Goal: Task Accomplishment & Management: Manage account settings

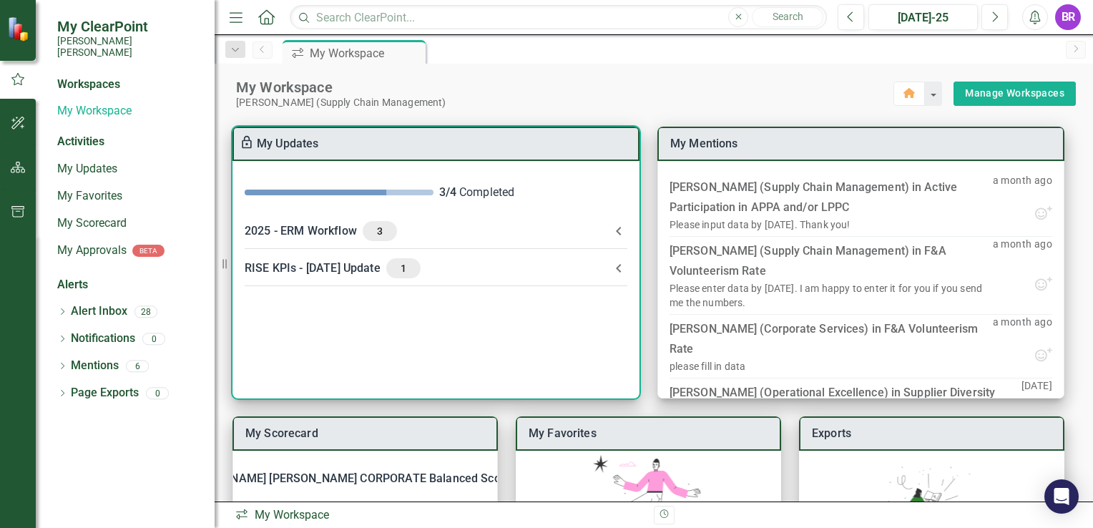
click at [367, 235] on div "3" at bounding box center [380, 231] width 34 height 20
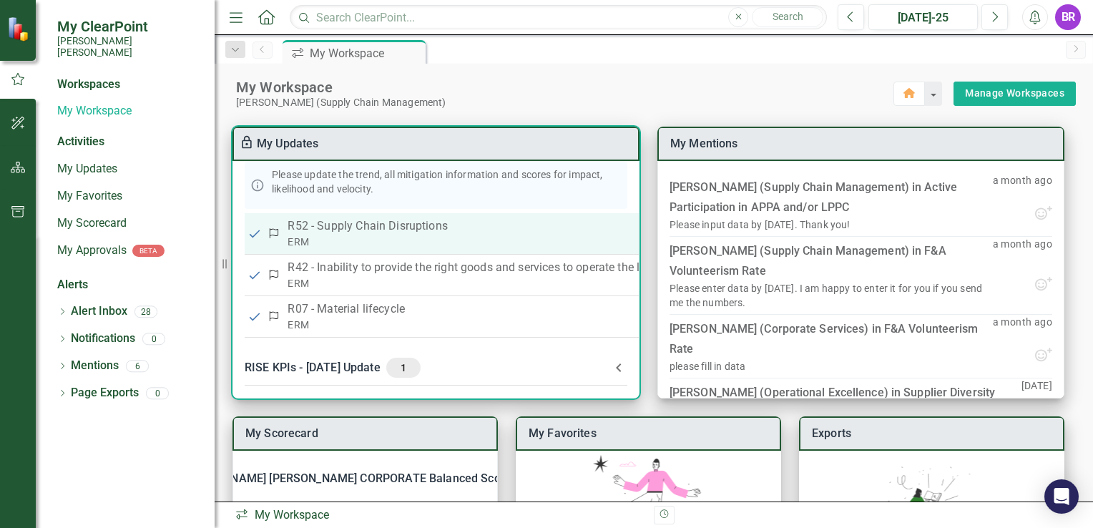
click at [361, 242] on div "ERM" at bounding box center [520, 242] width 464 height 14
click at [359, 242] on div "ERM" at bounding box center [520, 242] width 464 height 14
click at [352, 235] on div "ERM" at bounding box center [520, 242] width 464 height 14
click at [349, 235] on div "ERM" at bounding box center [520, 242] width 464 height 14
click at [276, 222] on td "Risk" at bounding box center [274, 234] width 19 height 42
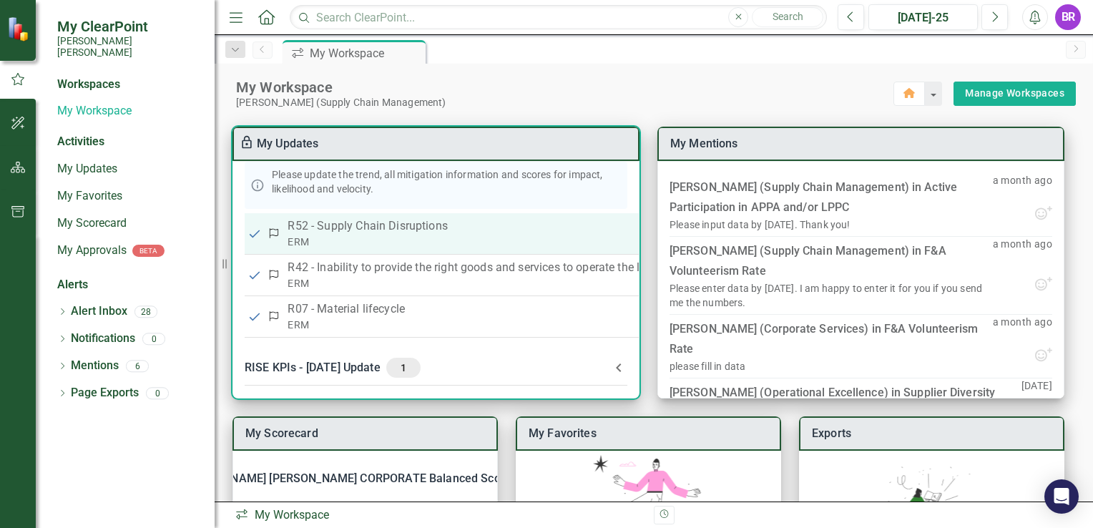
click at [253, 227] on input "checkbox" at bounding box center [255, 234] width 14 height 14
checkbox input "false"
click at [294, 235] on div "ERM" at bounding box center [520, 242] width 464 height 14
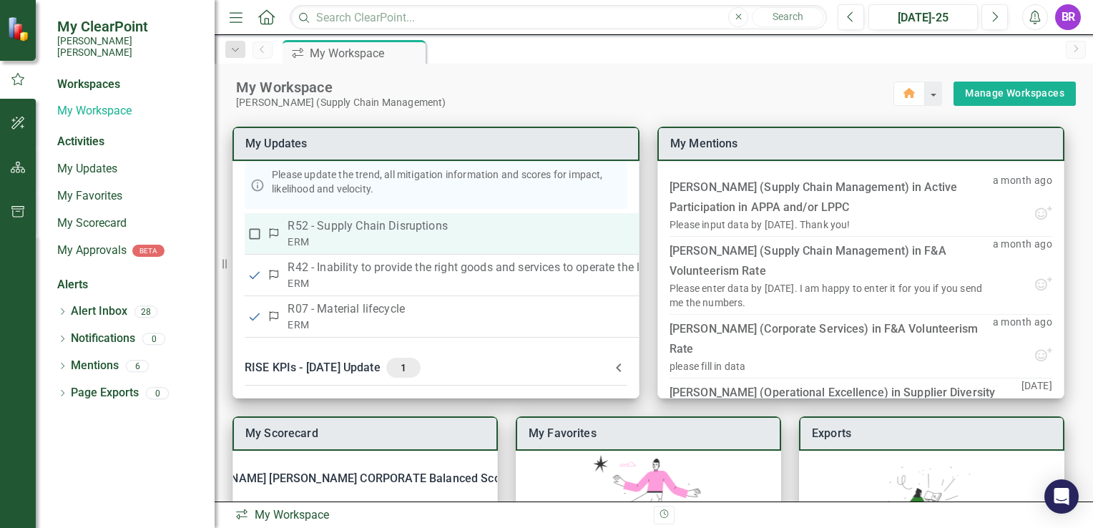
drag, startPoint x: 294, startPoint y: 233, endPoint x: 340, endPoint y: 215, distance: 49.2
click at [340, 218] on p "R52 - Supply Chain Disruptions" at bounding box center [520, 226] width 464 height 17
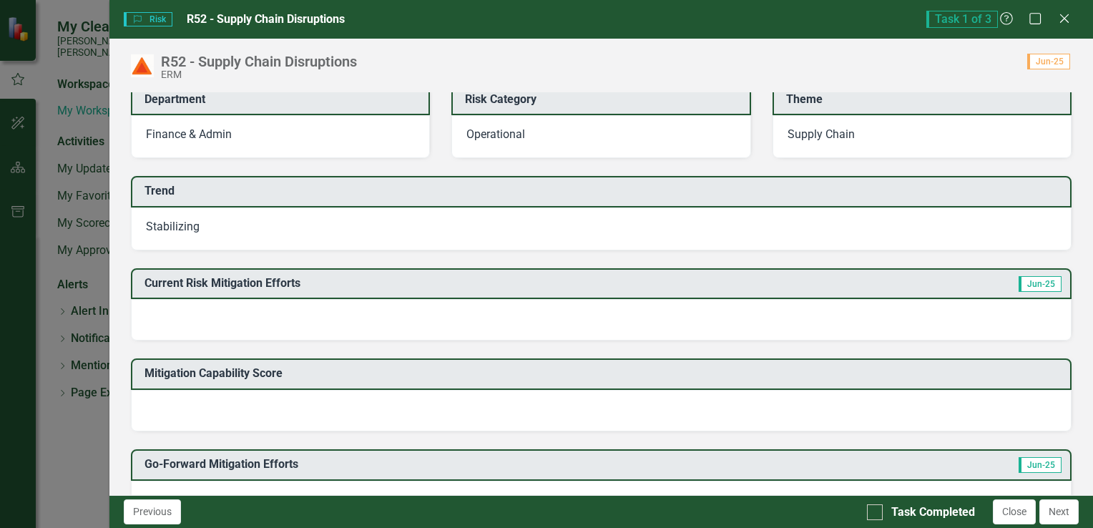
scroll to position [215, 0]
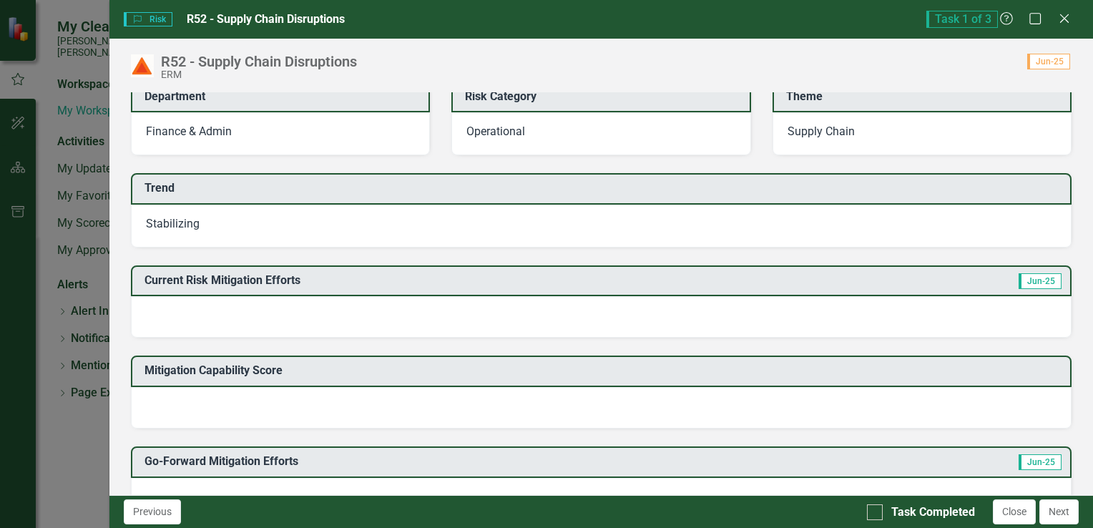
click at [598, 324] on div at bounding box center [601, 317] width 941 height 42
click at [341, 314] on div at bounding box center [601, 317] width 941 height 42
drag, startPoint x: 411, startPoint y: 431, endPoint x: 406, endPoint y: 423, distance: 9.0
click at [410, 431] on div "Go-Forward Mitigation Efforts Jun-25" at bounding box center [601, 474] width 962 height 91
click at [400, 411] on div at bounding box center [601, 408] width 941 height 42
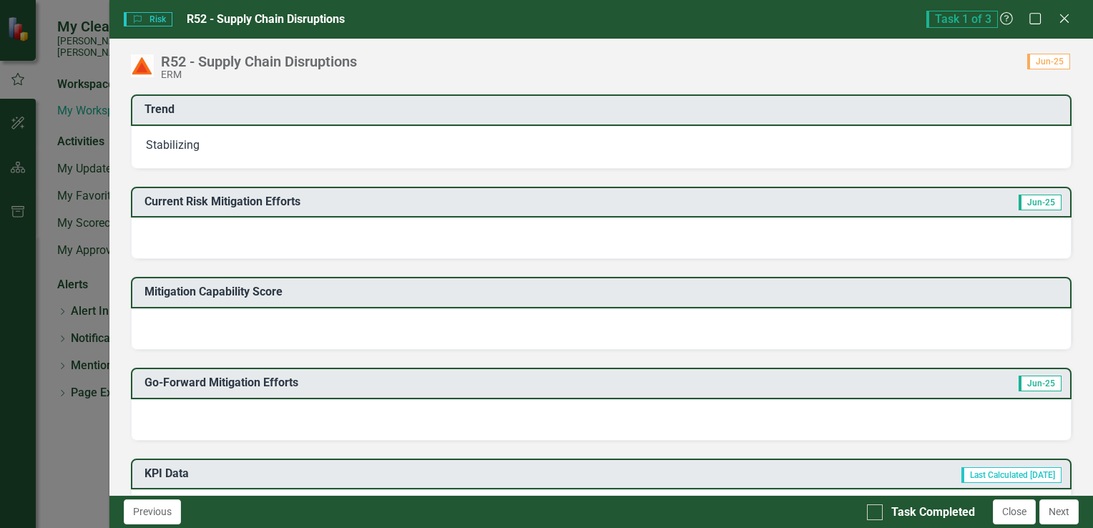
scroll to position [286, 0]
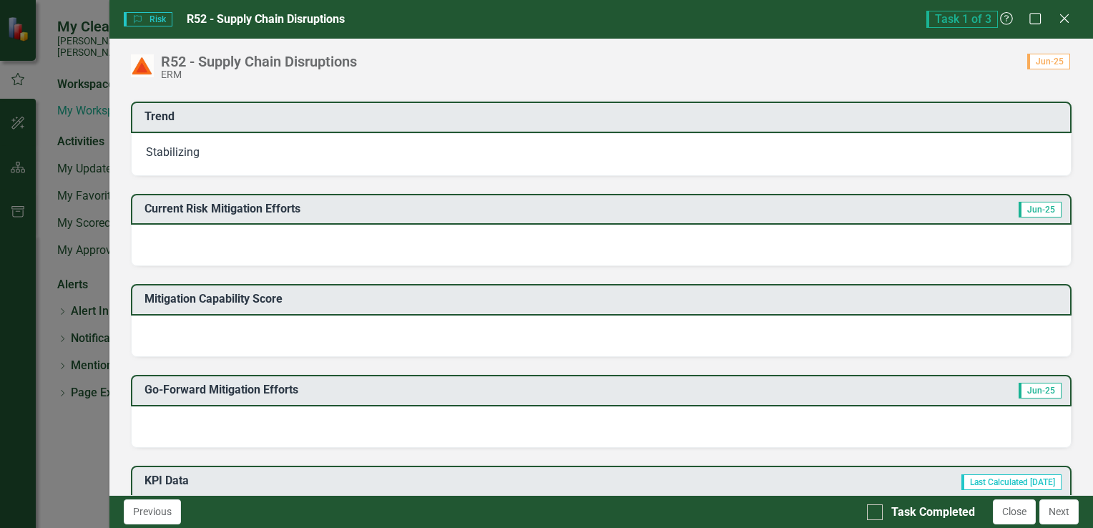
click at [349, 325] on div at bounding box center [601, 337] width 941 height 42
click at [349, 324] on div at bounding box center [601, 337] width 941 height 42
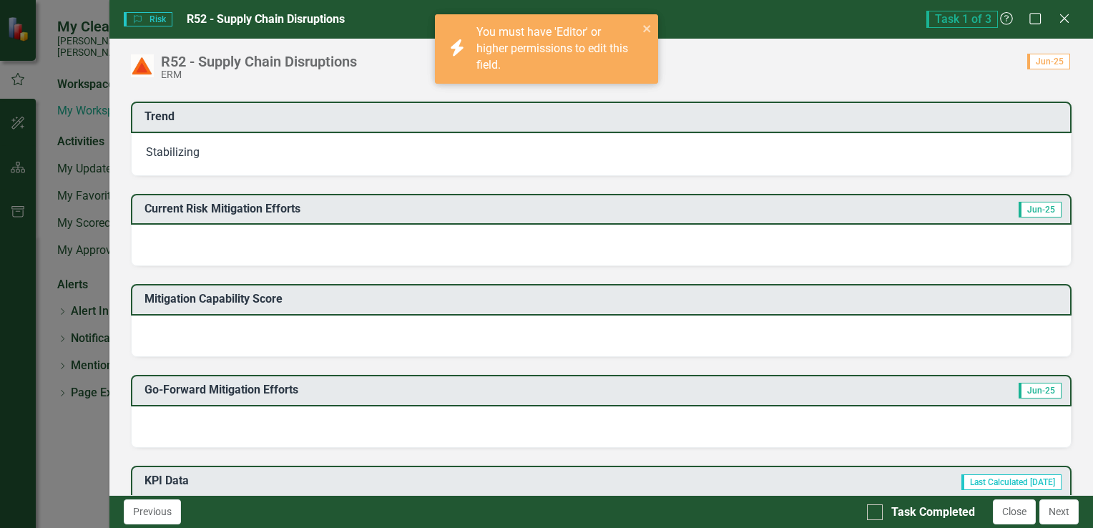
click at [349, 324] on div at bounding box center [601, 337] width 941 height 42
click at [644, 24] on icon "close" at bounding box center [648, 28] width 10 height 11
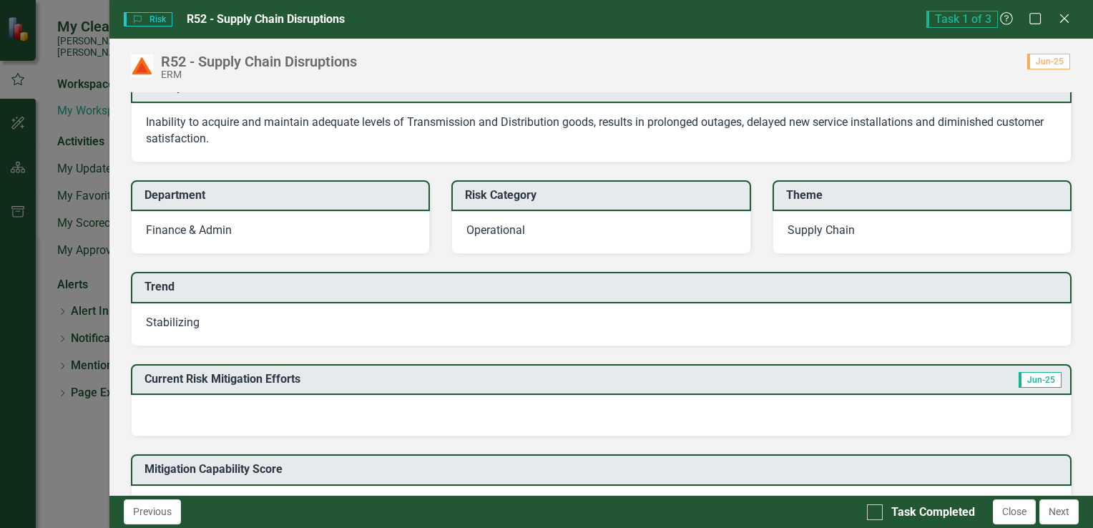
scroll to position [143, 0]
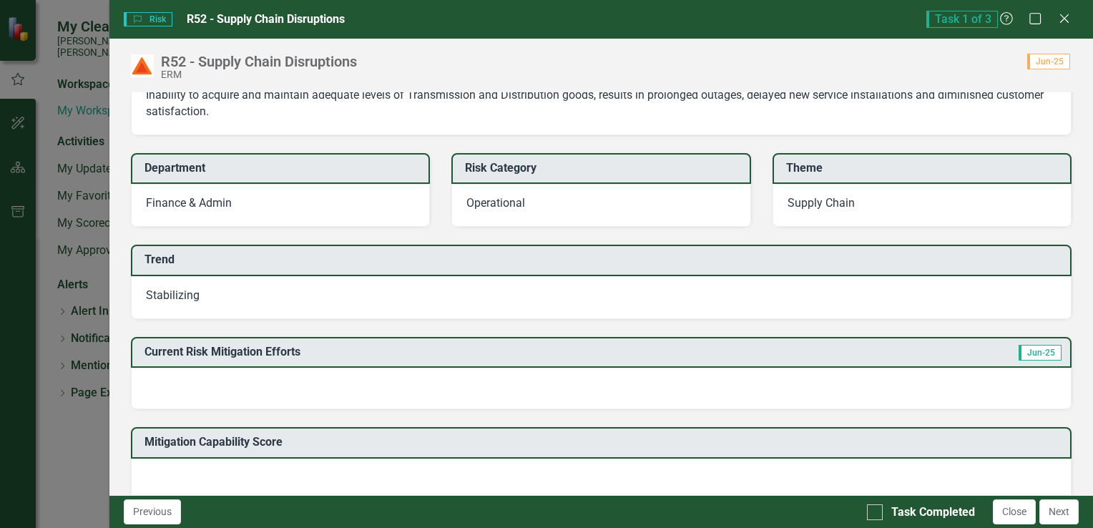
click at [416, 291] on div "Stabilizing" at bounding box center [601, 297] width 941 height 43
click at [411, 394] on div at bounding box center [601, 389] width 941 height 42
click at [374, 379] on div at bounding box center [601, 389] width 941 height 42
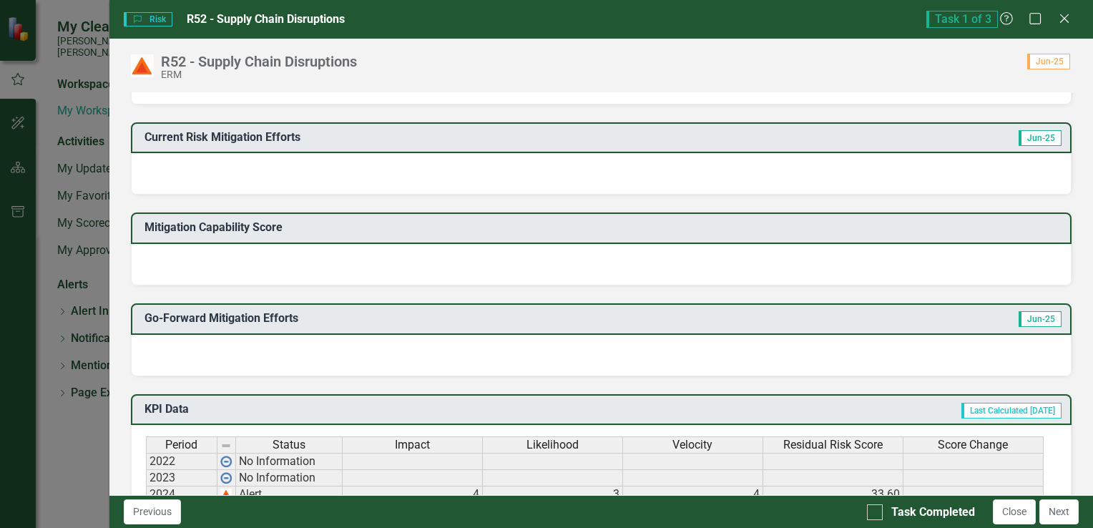
click at [320, 268] on div at bounding box center [601, 265] width 941 height 42
click at [315, 362] on div at bounding box center [601, 356] width 941 height 42
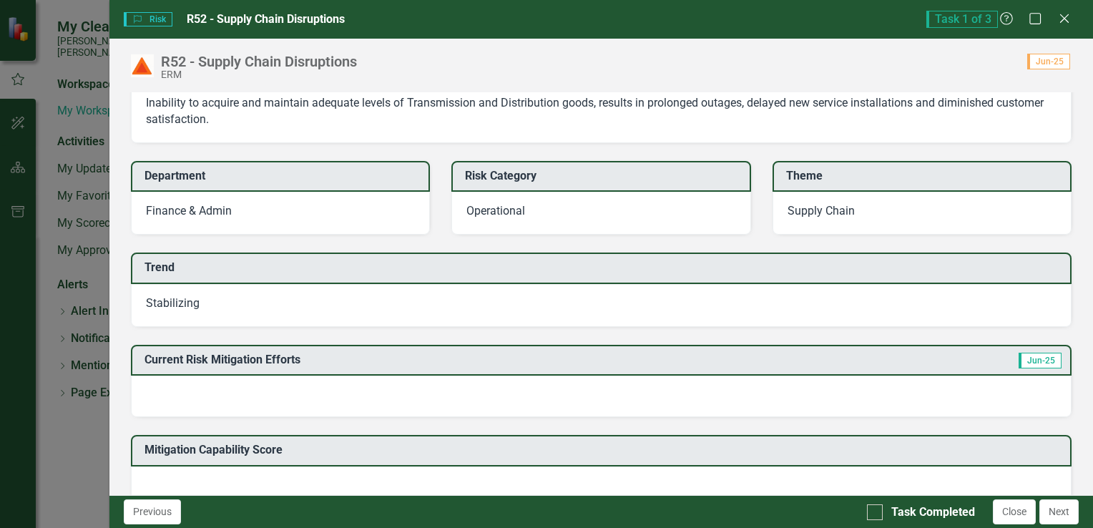
scroll to position [143, 0]
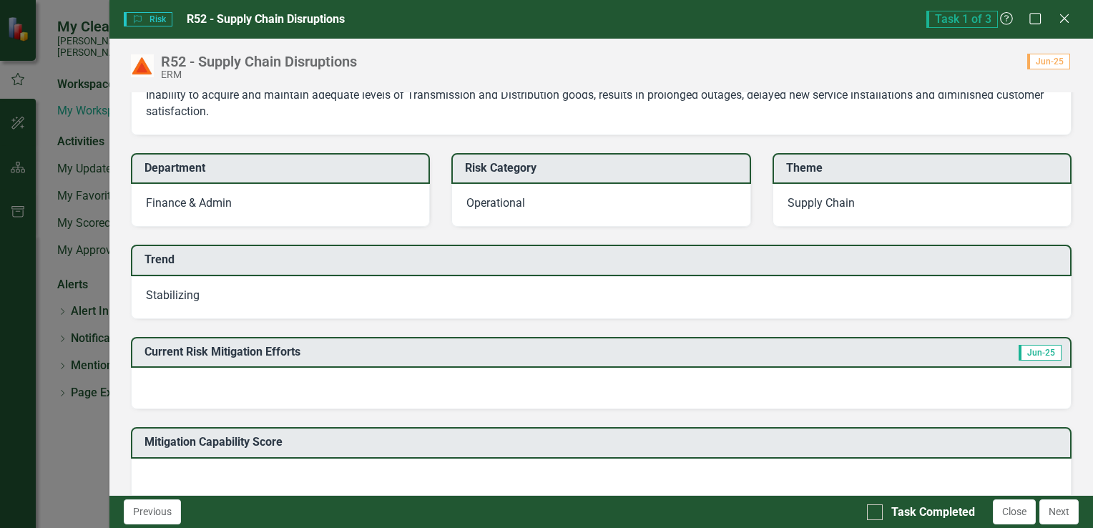
click at [376, 378] on div at bounding box center [601, 389] width 941 height 42
click at [1016, 362] on div "Current Risk Mitigation Efforts Jun-25" at bounding box center [601, 352] width 941 height 31
click at [1019, 355] on span "Jun-25" at bounding box center [1040, 353] width 43 height 16
click at [583, 396] on div at bounding box center [601, 389] width 941 height 42
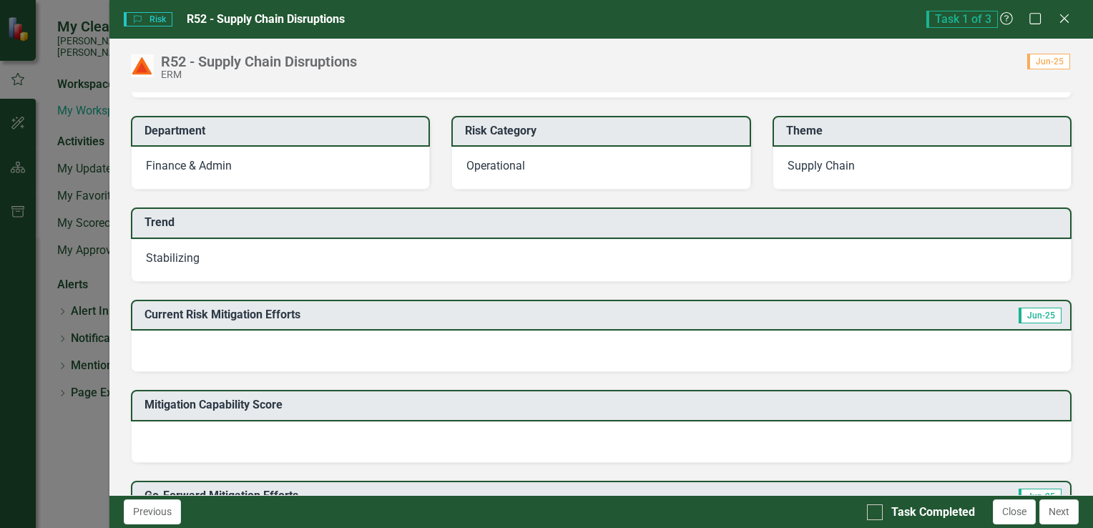
scroll to position [215, 0]
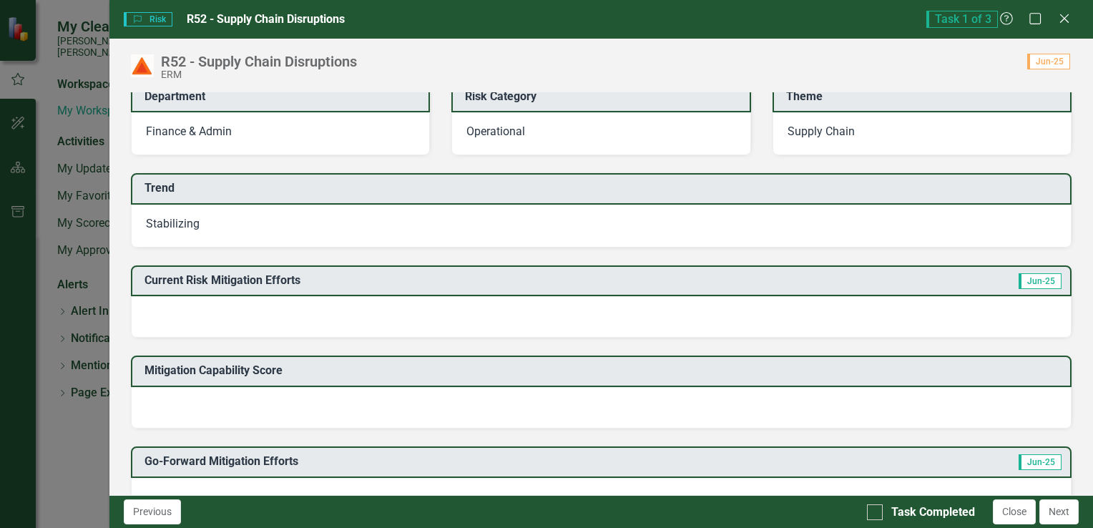
click at [561, 387] on div at bounding box center [601, 408] width 941 height 42
click at [299, 304] on div at bounding box center [601, 317] width 941 height 42
click at [223, 390] on div at bounding box center [601, 408] width 941 height 42
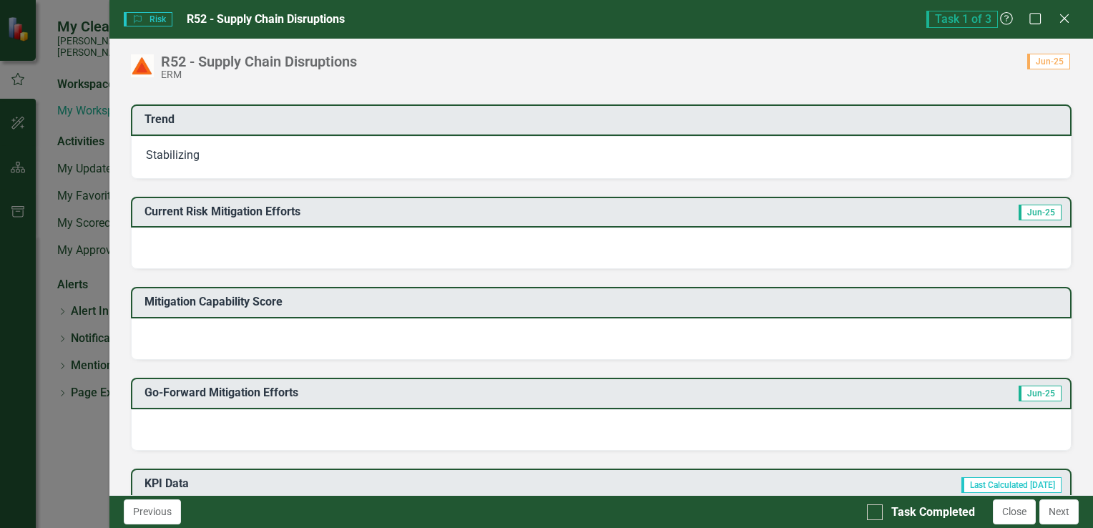
scroll to position [429, 0]
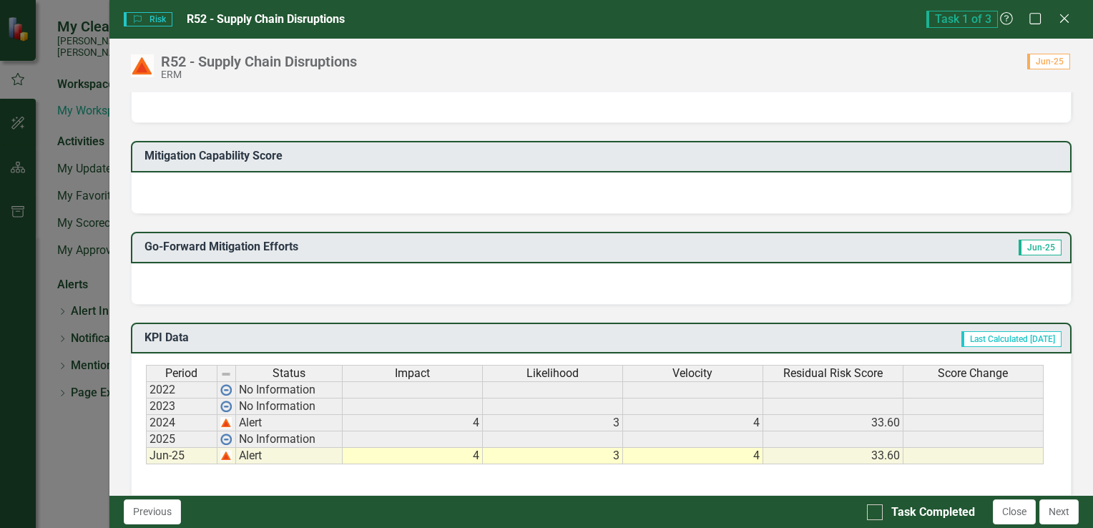
drag, startPoint x: 245, startPoint y: 274, endPoint x: 260, endPoint y: 283, distance: 17.7
click at [245, 273] on div at bounding box center [601, 284] width 941 height 42
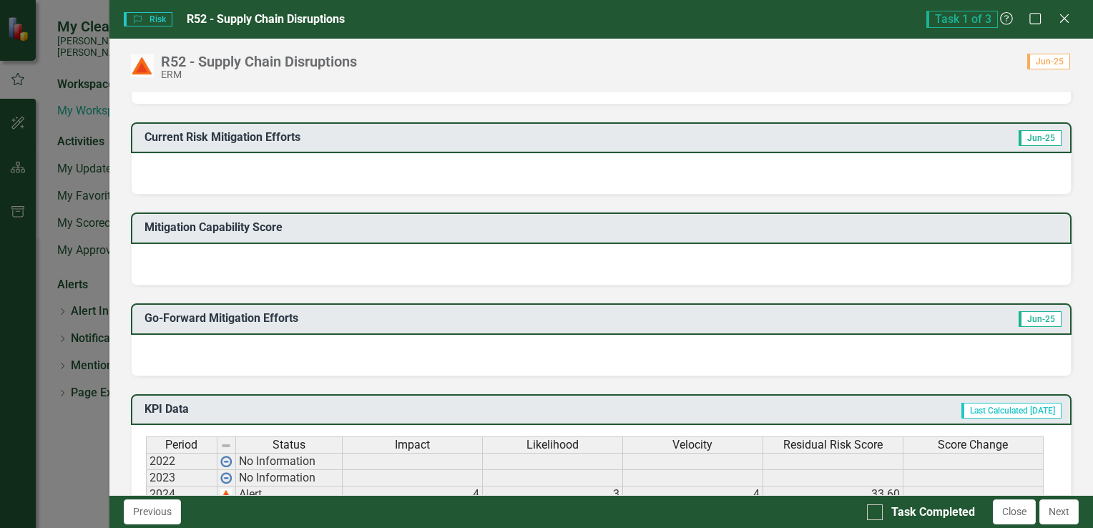
scroll to position [286, 0]
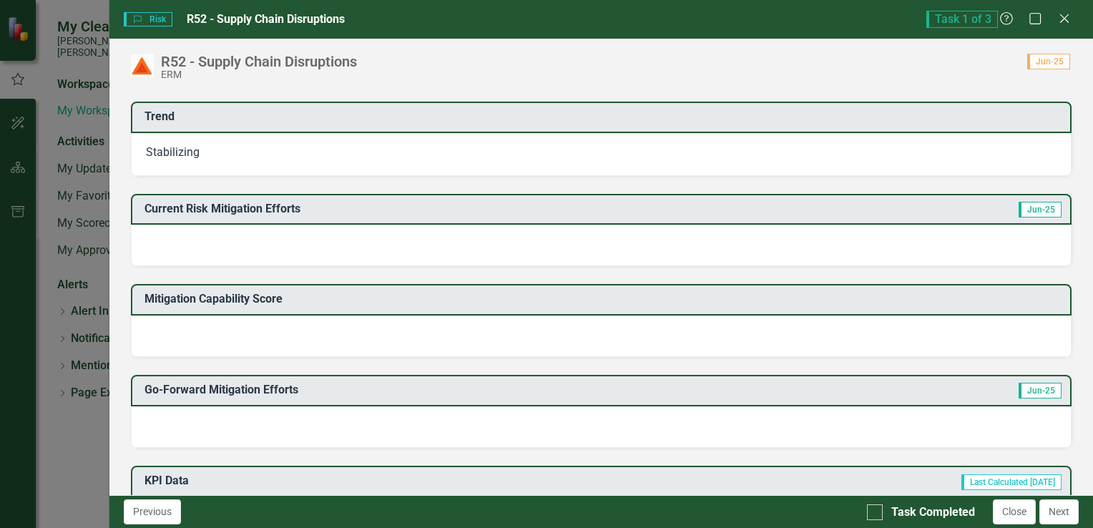
click at [257, 244] on div at bounding box center [601, 246] width 941 height 42
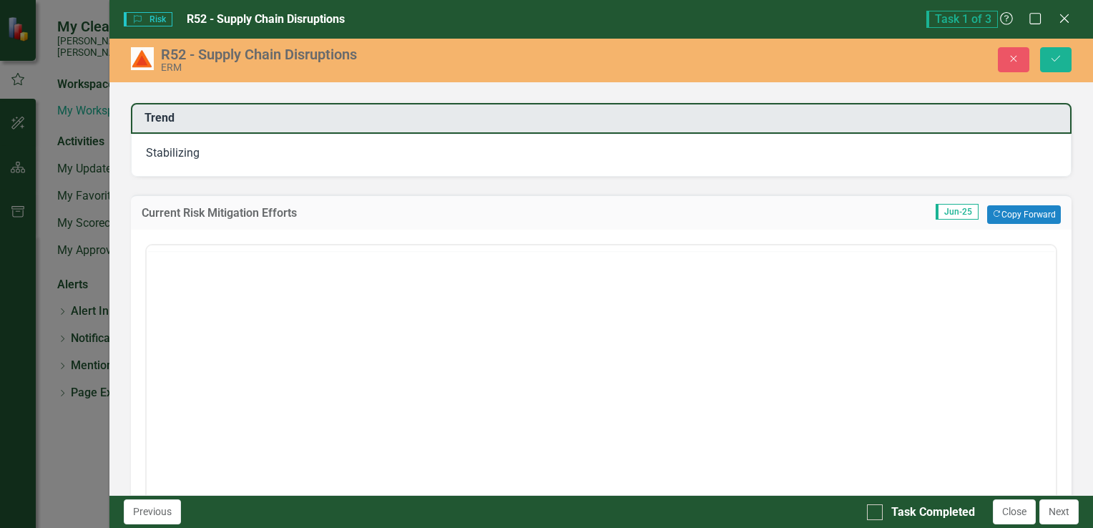
scroll to position [0, 0]
click at [258, 343] on body "Rich Text Area. Press ALT-0 for help." at bounding box center [601, 386] width 910 height 215
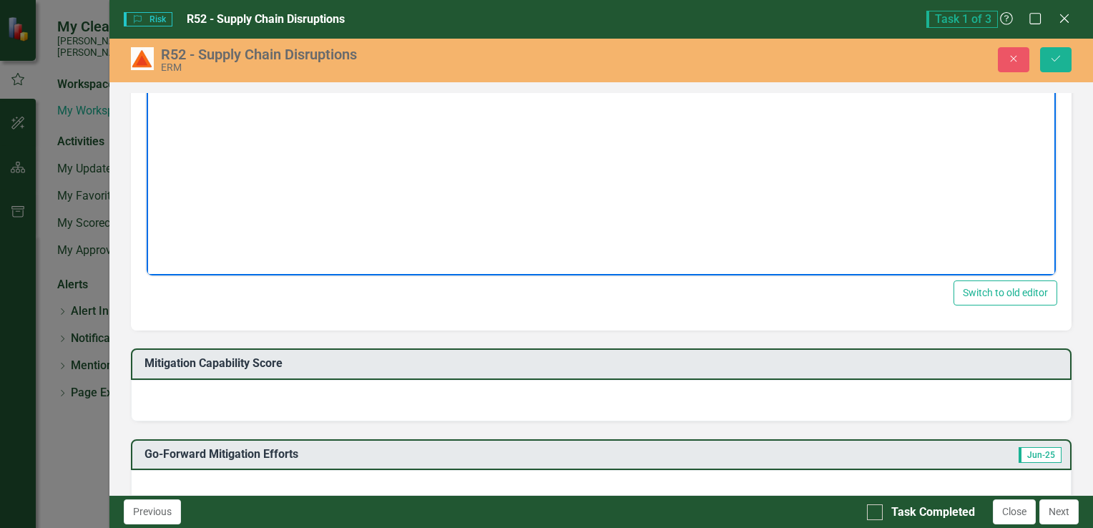
scroll to position [644, 0]
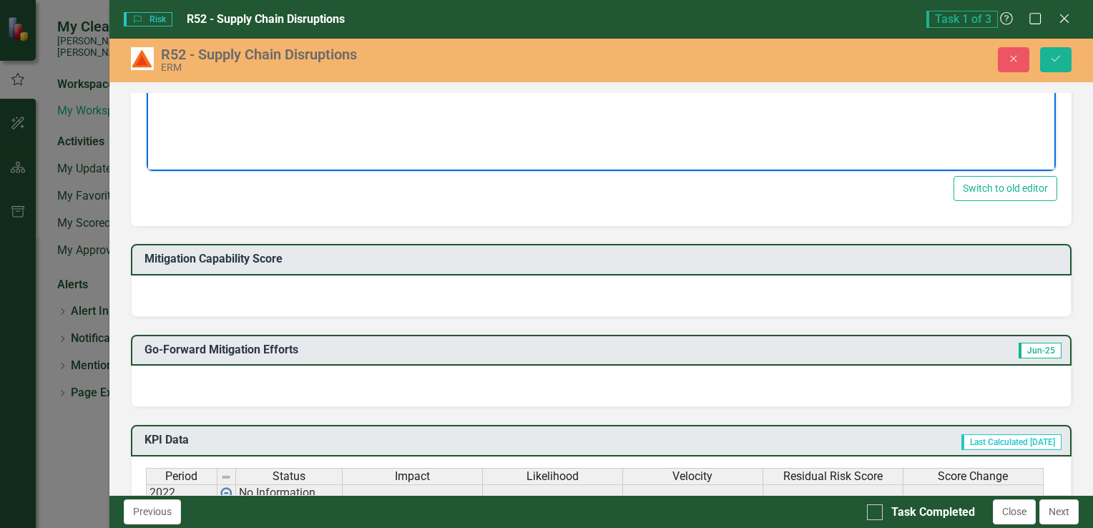
click at [261, 291] on div at bounding box center [601, 297] width 941 height 42
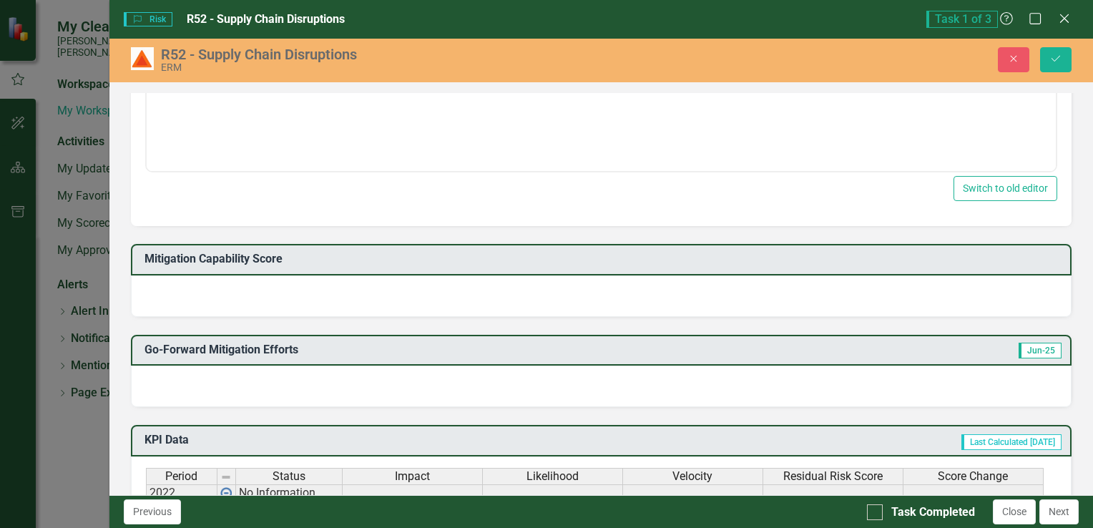
click at [262, 291] on div at bounding box center [601, 297] width 941 height 42
click at [347, 292] on div at bounding box center [601, 297] width 941 height 42
click at [347, 291] on div at bounding box center [601, 297] width 941 height 42
click at [250, 395] on div at bounding box center [601, 387] width 941 height 42
click at [252, 394] on div at bounding box center [601, 387] width 941 height 42
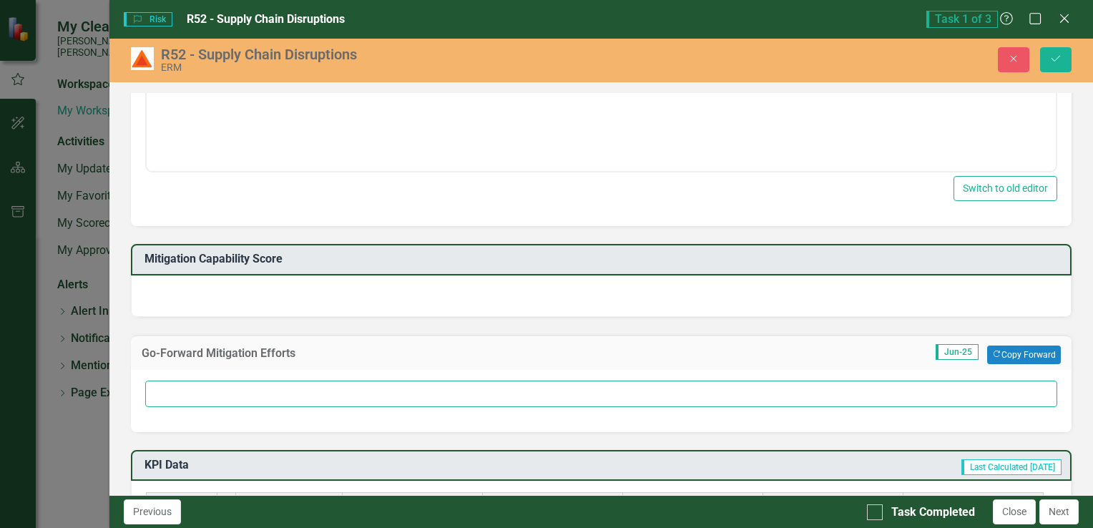
click at [287, 386] on input "text" at bounding box center [601, 394] width 912 height 26
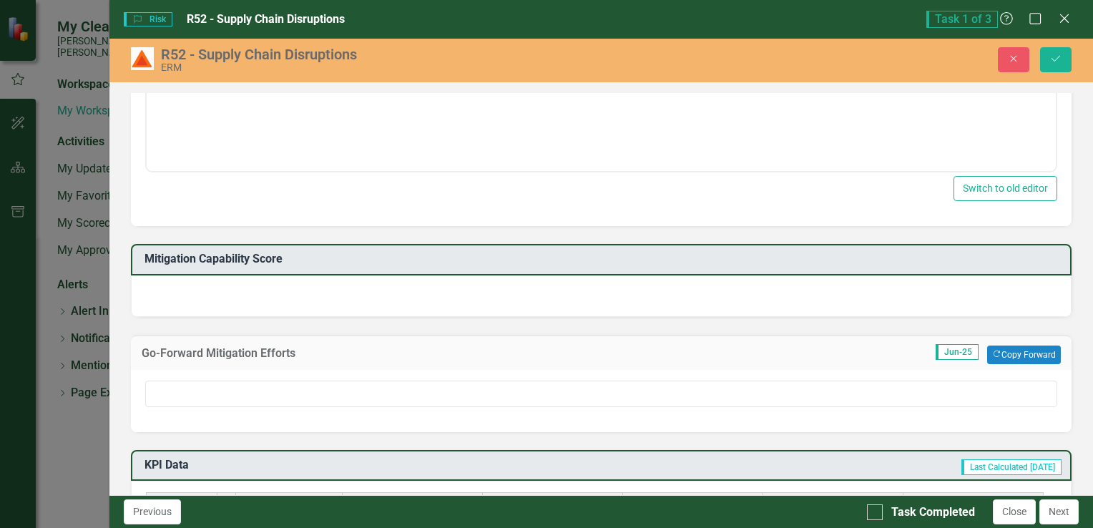
click at [303, 276] on div at bounding box center [601, 297] width 941 height 42
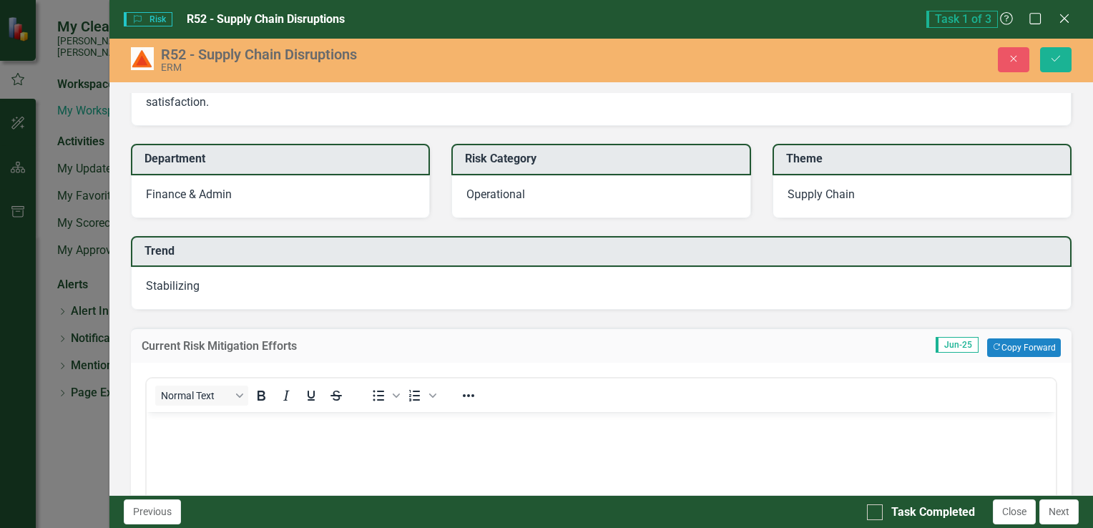
scroll to position [0, 0]
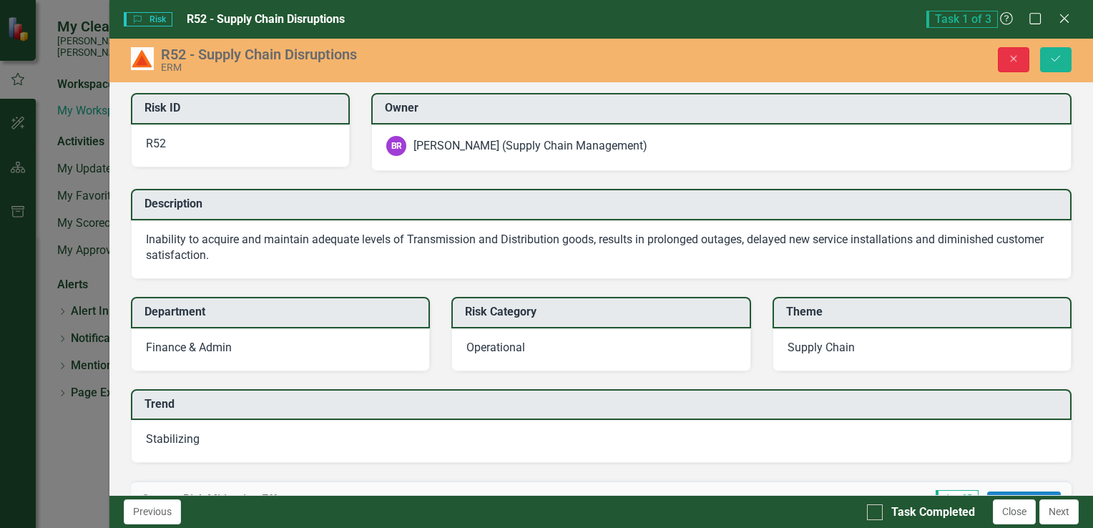
click at [1007, 62] on button "Close" at bounding box center [1013, 59] width 31 height 25
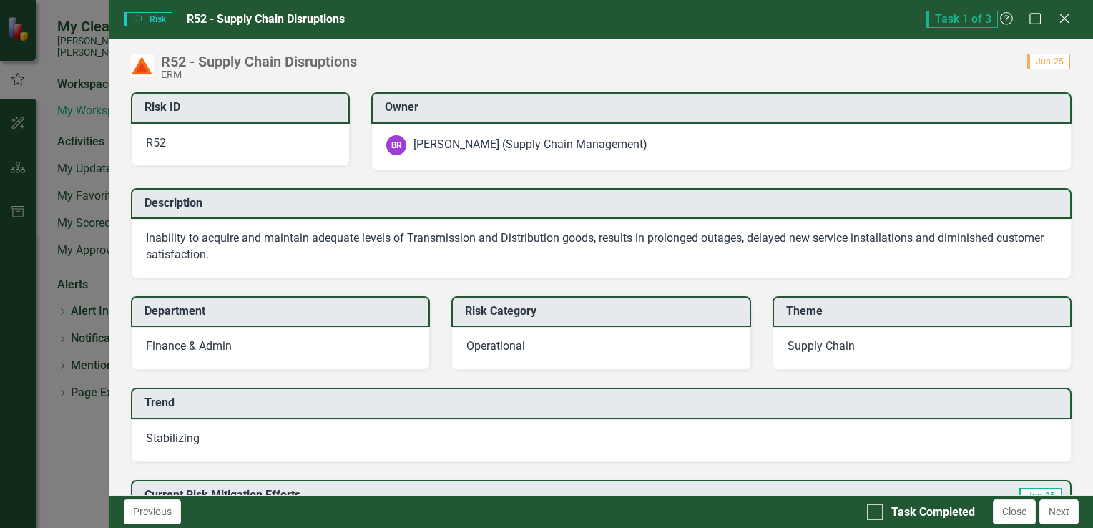
click at [1063, 18] on icon at bounding box center [1065, 18] width 9 height 9
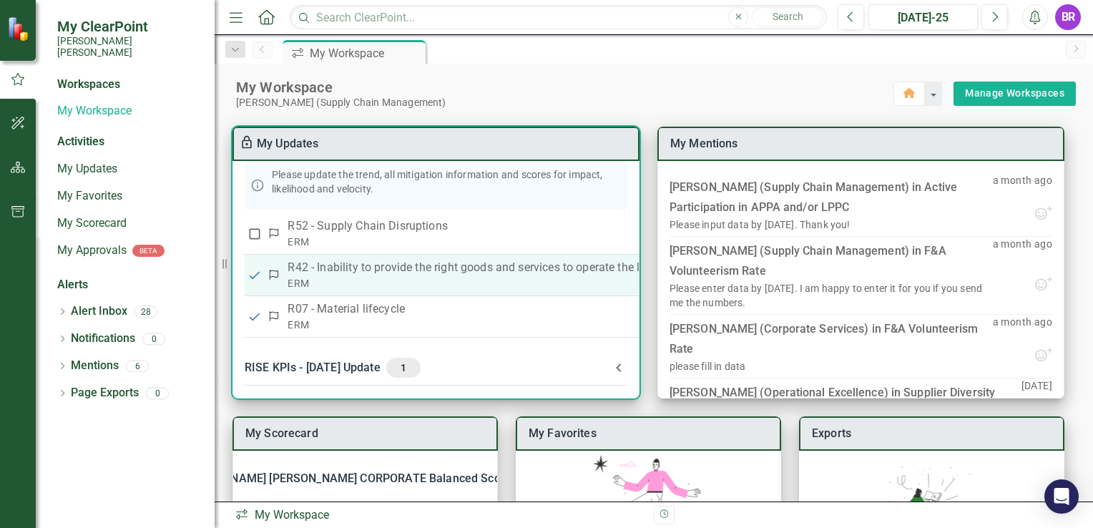
click at [358, 278] on div "ERM" at bounding box center [520, 283] width 464 height 14
click at [348, 266] on p "R42 - Inability to provide the right goods and services to operate the lowest e…" at bounding box center [520, 267] width 464 height 17
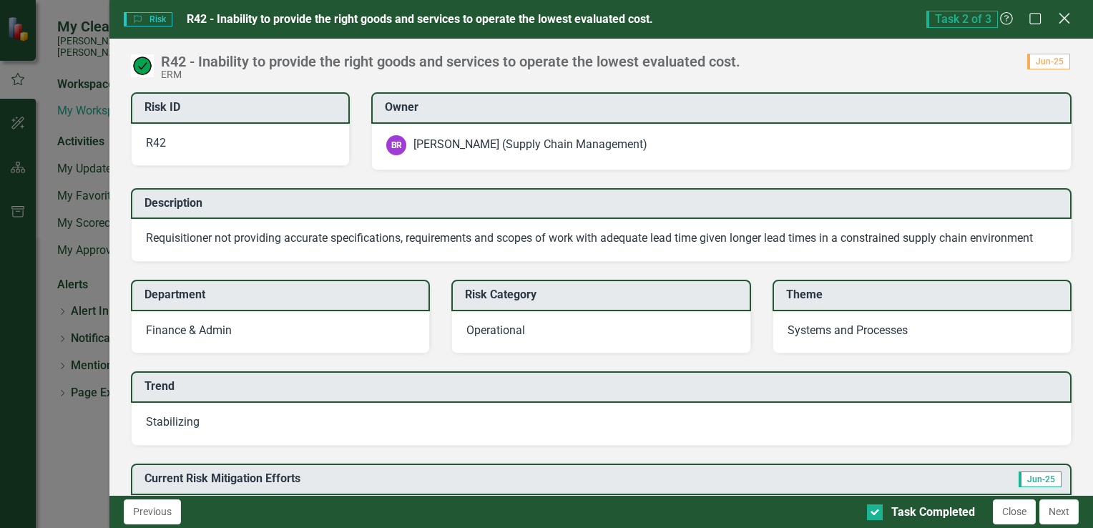
click at [1059, 26] on div "Close" at bounding box center [1065, 19] width 18 height 19
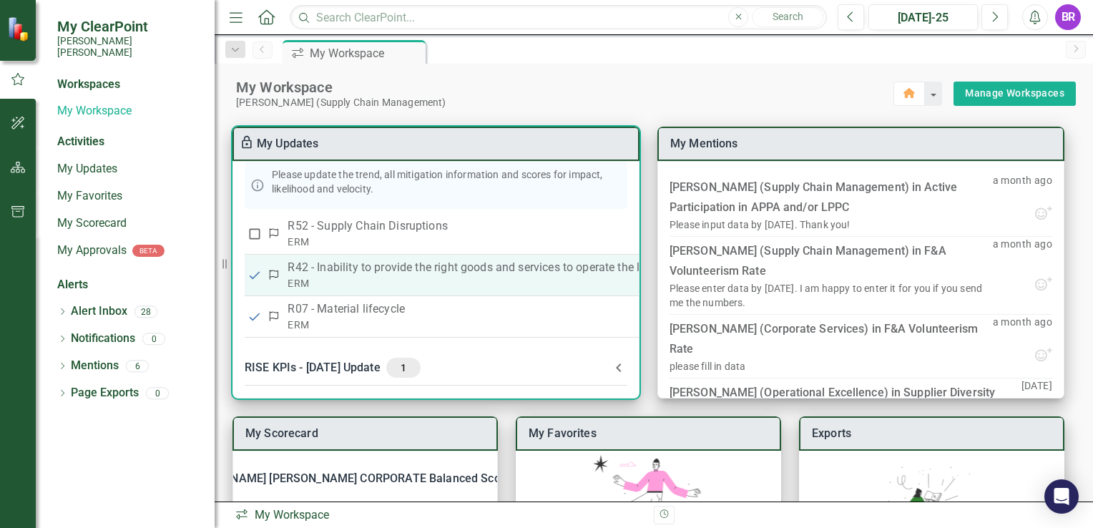
click at [248, 271] on input "checkbox" at bounding box center [255, 275] width 14 height 14
checkbox input "false"
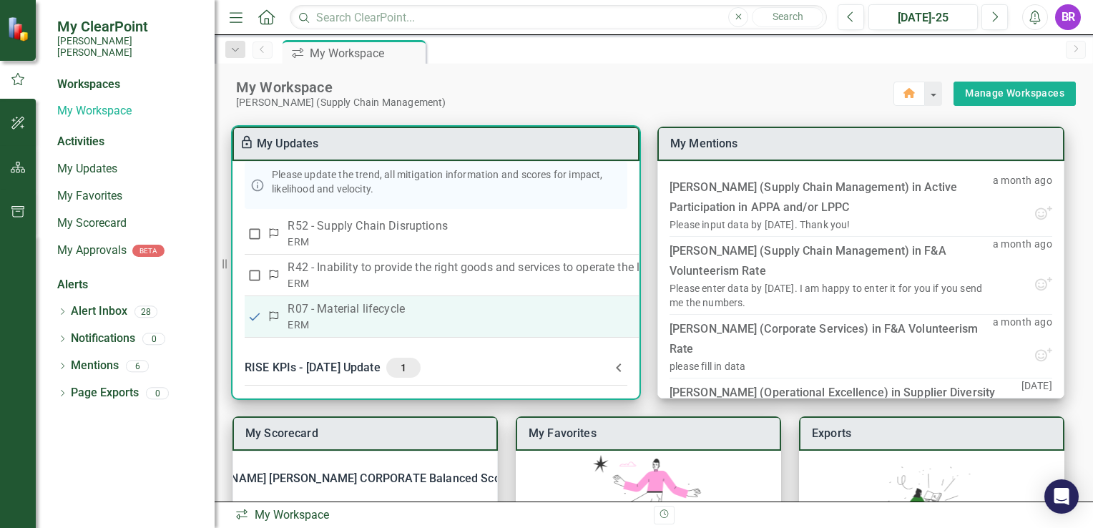
click at [254, 311] on input "checkbox" at bounding box center [255, 317] width 14 height 14
checkbox input "false"
click at [332, 307] on p "R07 - Material lifecycle" at bounding box center [520, 309] width 464 height 17
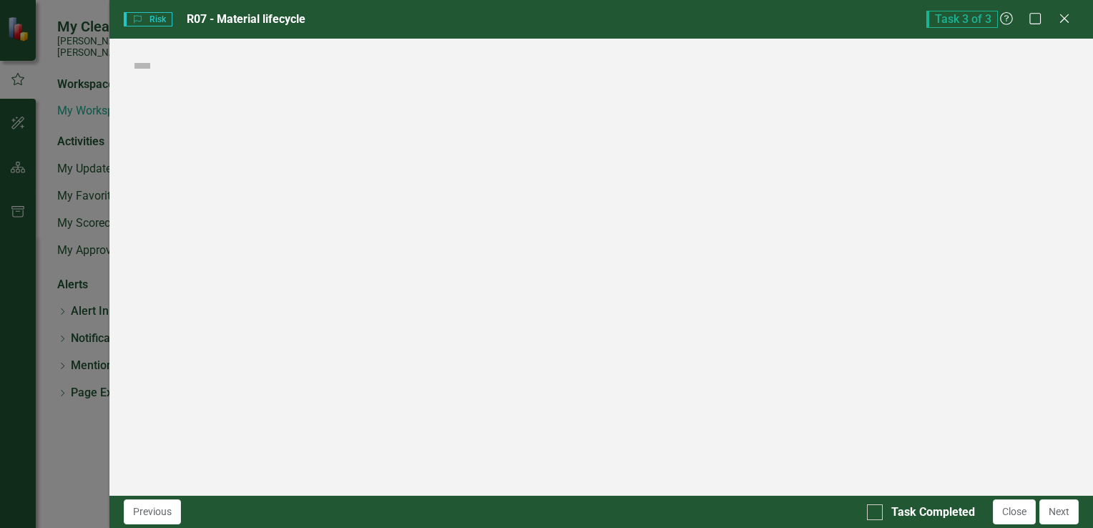
click at [332, 307] on div "Risk Risk R07 - Material lifecycle Task 3 of 3 Help Maximize Close Score: N/A C…" at bounding box center [546, 264] width 1093 height 528
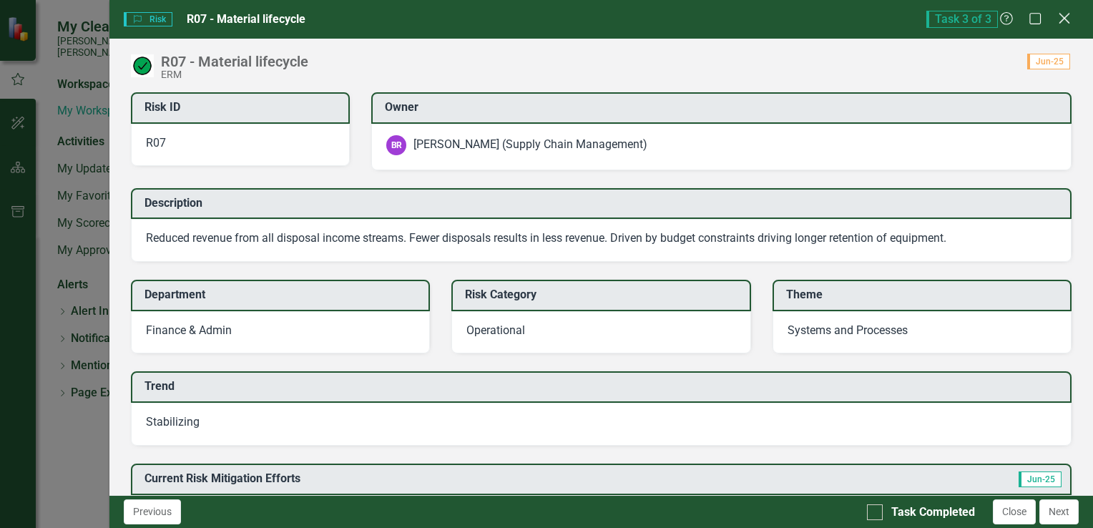
drag, startPoint x: 1078, startPoint y: 19, endPoint x: 1068, endPoint y: 19, distance: 10.0
click at [1074, 19] on div "Task 3 of 3 Help Maximize Close" at bounding box center [1003, 19] width 152 height 17
click at [1068, 19] on icon "Close" at bounding box center [1065, 18] width 18 height 14
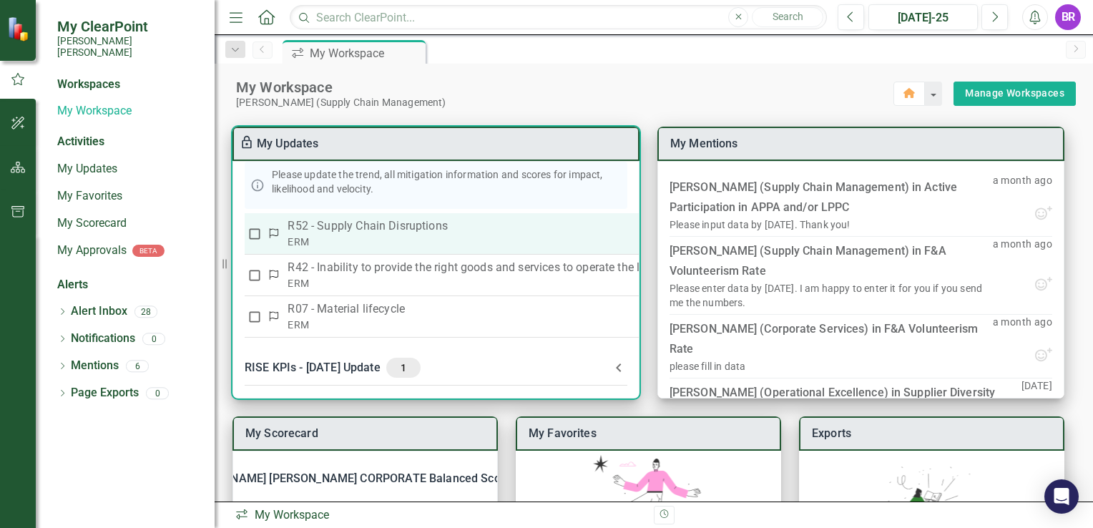
click at [372, 235] on div "ERM" at bounding box center [520, 242] width 464 height 14
click at [375, 225] on p "R52 - Supply Chain Disruptions" at bounding box center [520, 226] width 464 height 17
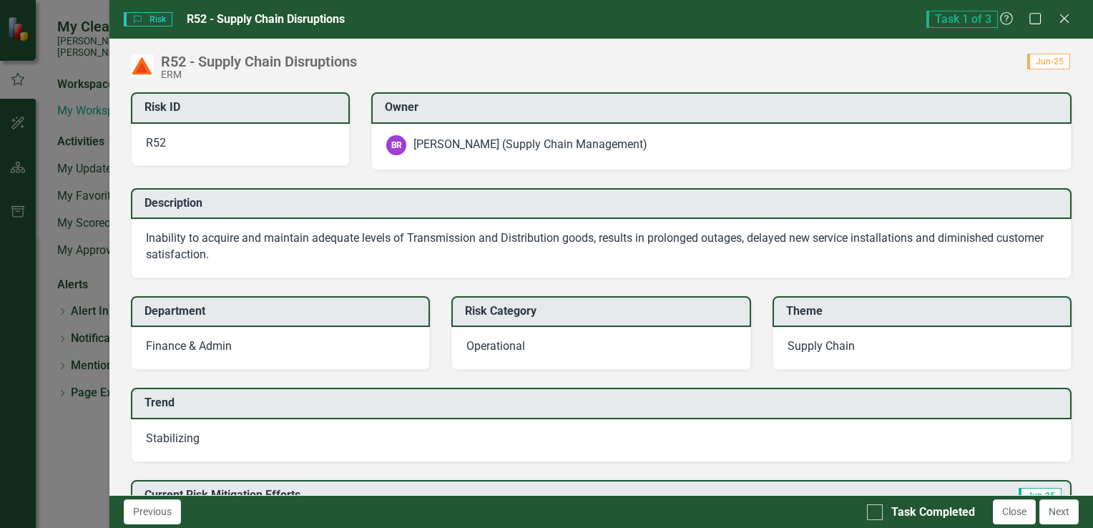
click at [375, 225] on div "Risk Risk R52 - Supply Chain Disruptions Task 1 of 3 Help Maximize Close R52 - …" at bounding box center [546, 264] width 1093 height 528
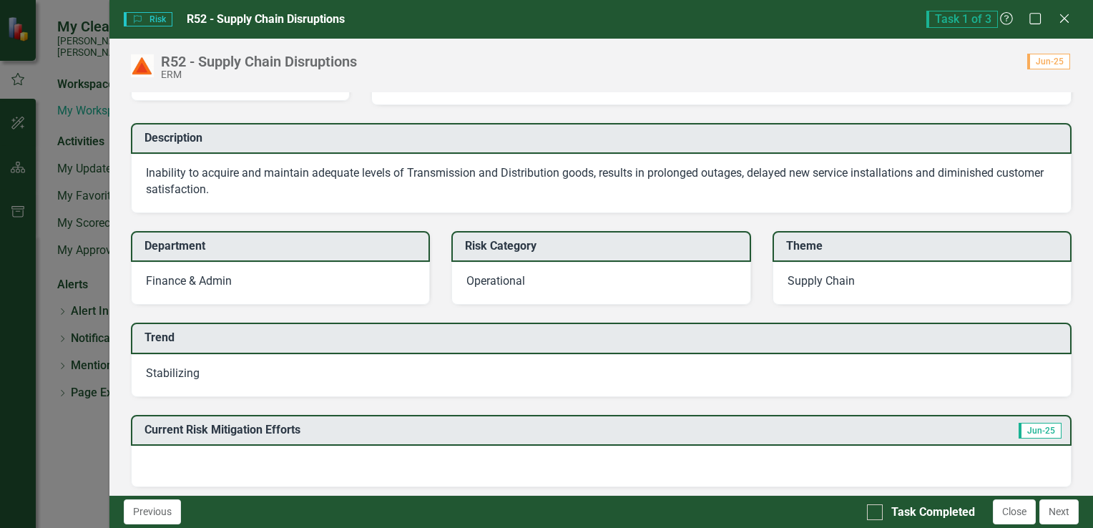
scroll to position [143, 0]
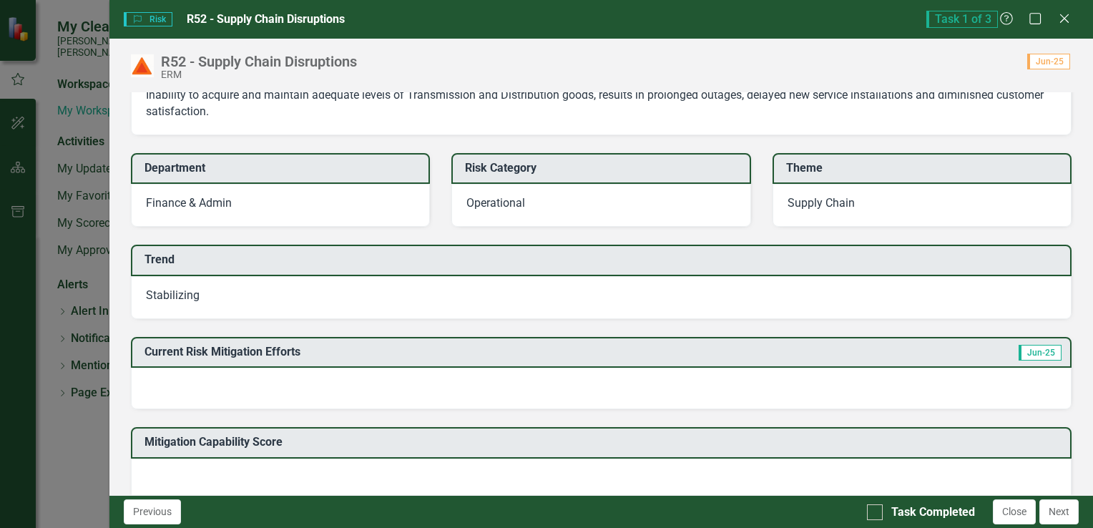
click at [338, 385] on div at bounding box center [601, 389] width 941 height 42
click at [341, 385] on div at bounding box center [601, 389] width 941 height 42
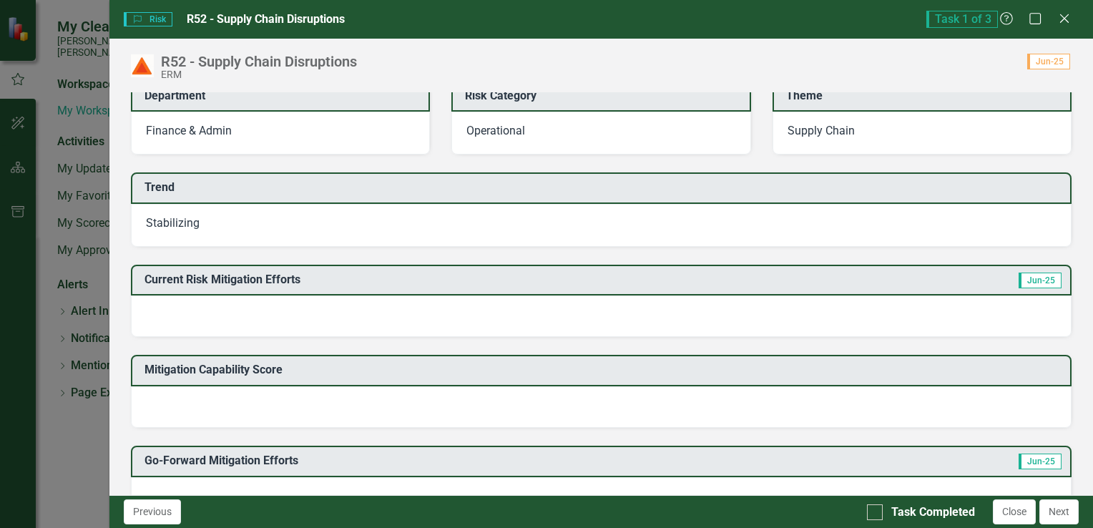
scroll to position [286, 0]
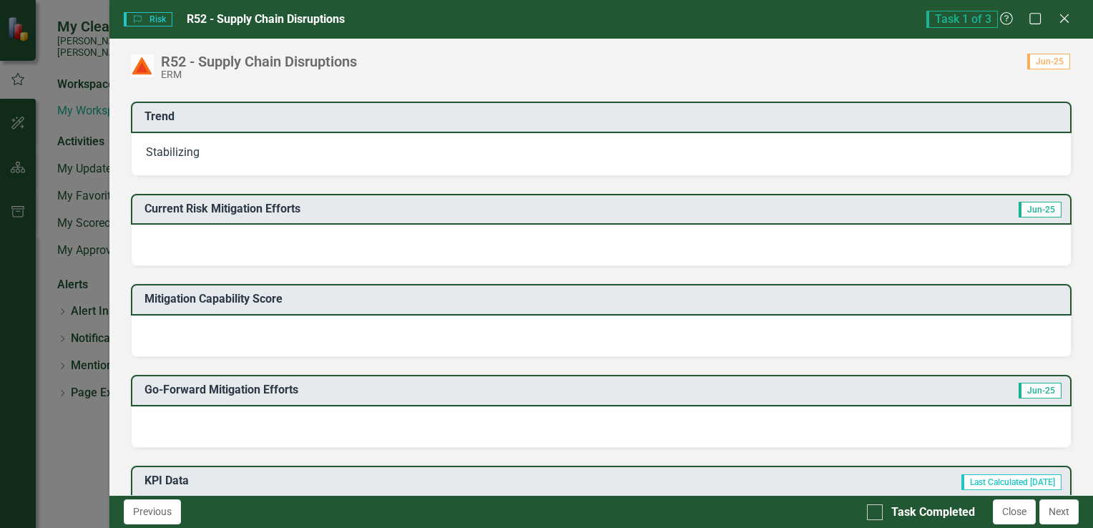
click at [333, 336] on div at bounding box center [601, 337] width 941 height 42
click at [334, 336] on div at bounding box center [601, 337] width 941 height 42
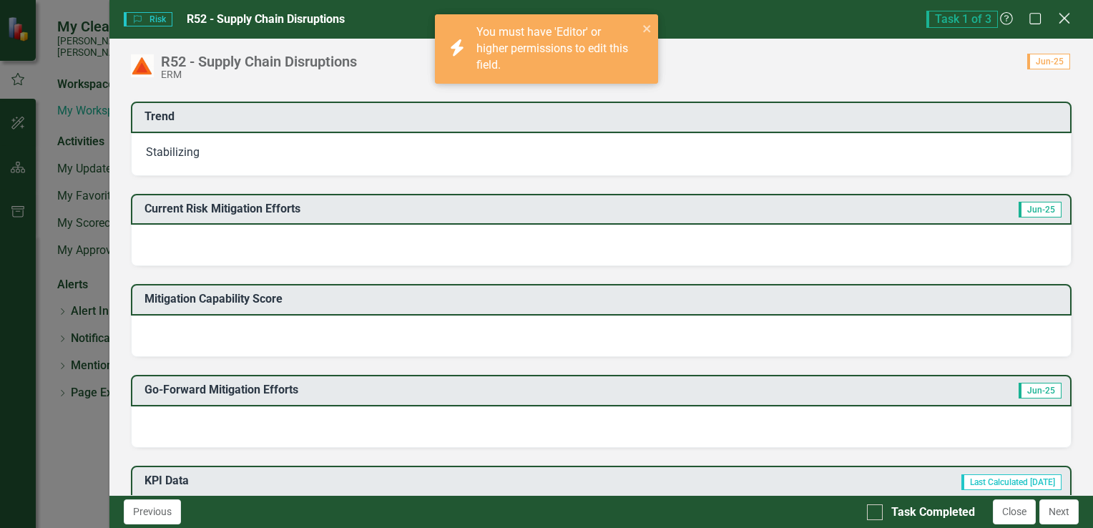
click at [1065, 21] on icon "Close" at bounding box center [1065, 18] width 18 height 14
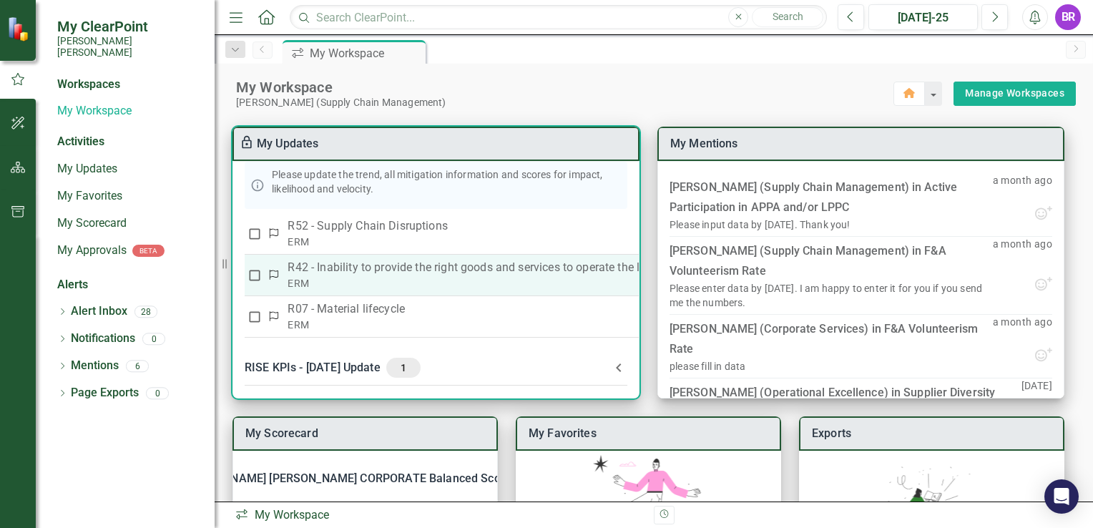
click at [365, 268] on p "R42 - Inability to provide the right goods and services to operate the lowest e…" at bounding box center [520, 267] width 464 height 17
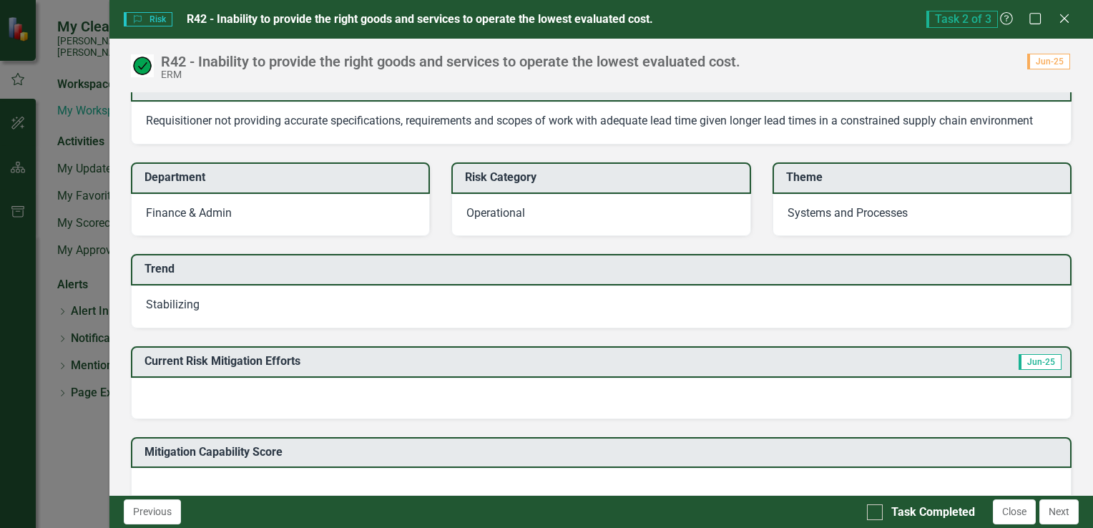
scroll to position [143, 0]
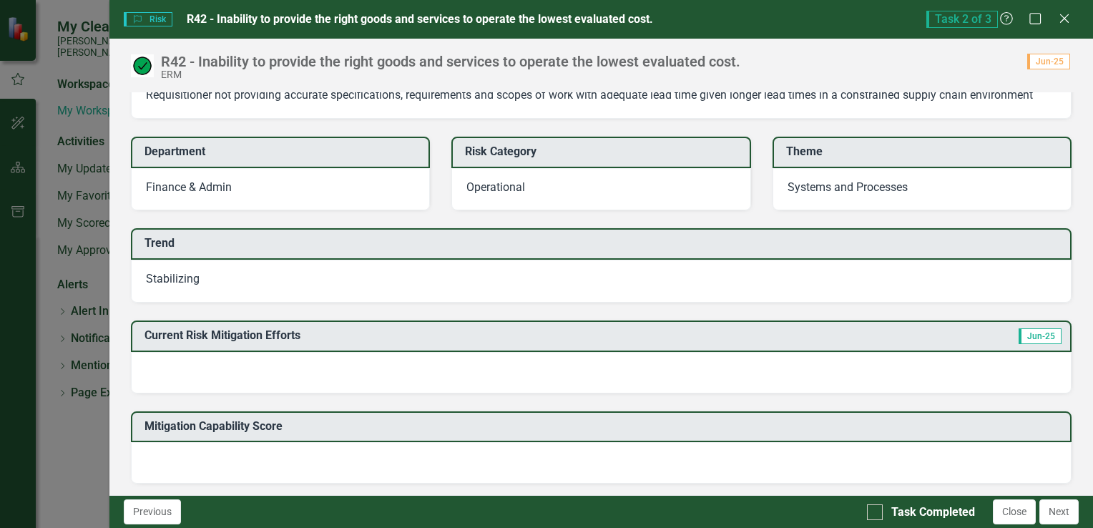
click at [416, 381] on div at bounding box center [601, 373] width 941 height 42
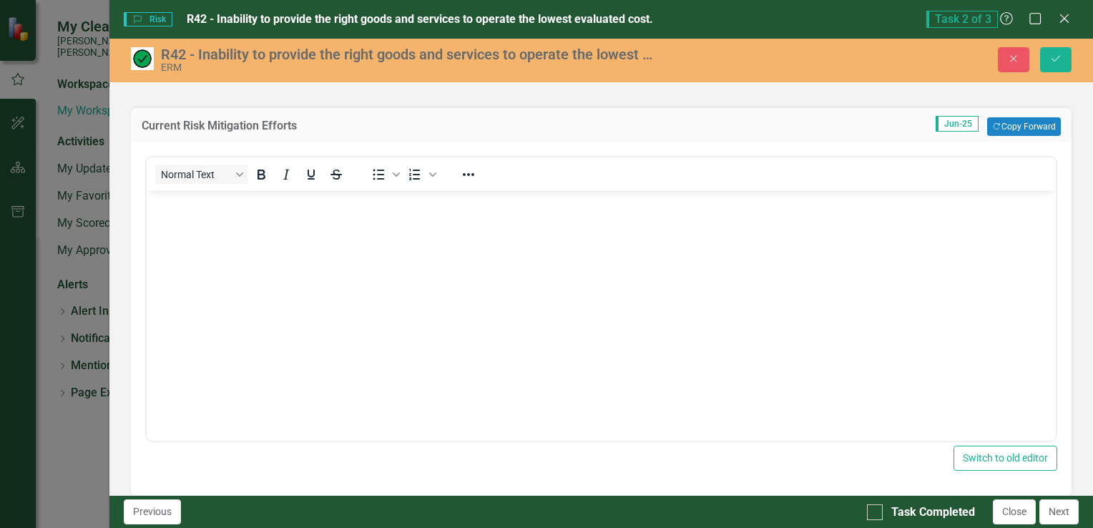
scroll to position [501, 0]
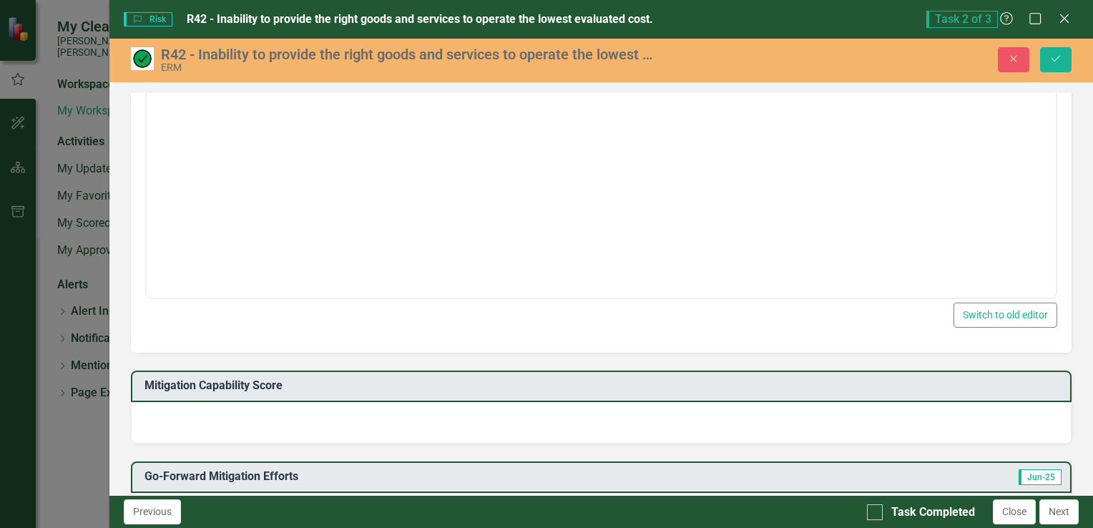
click at [396, 424] on div at bounding box center [601, 423] width 941 height 42
click at [1015, 55] on icon "Close" at bounding box center [1014, 59] width 13 height 10
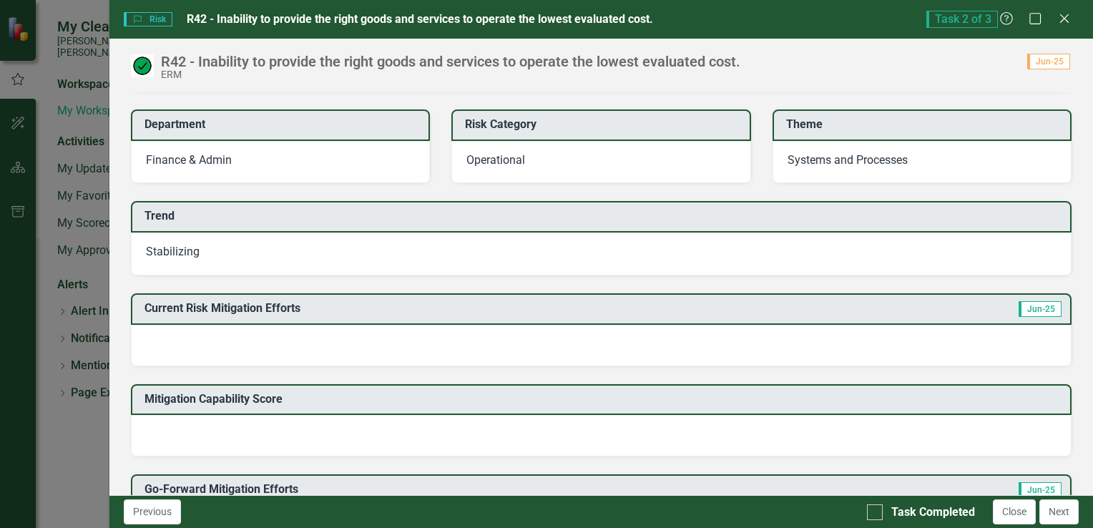
scroll to position [139, 0]
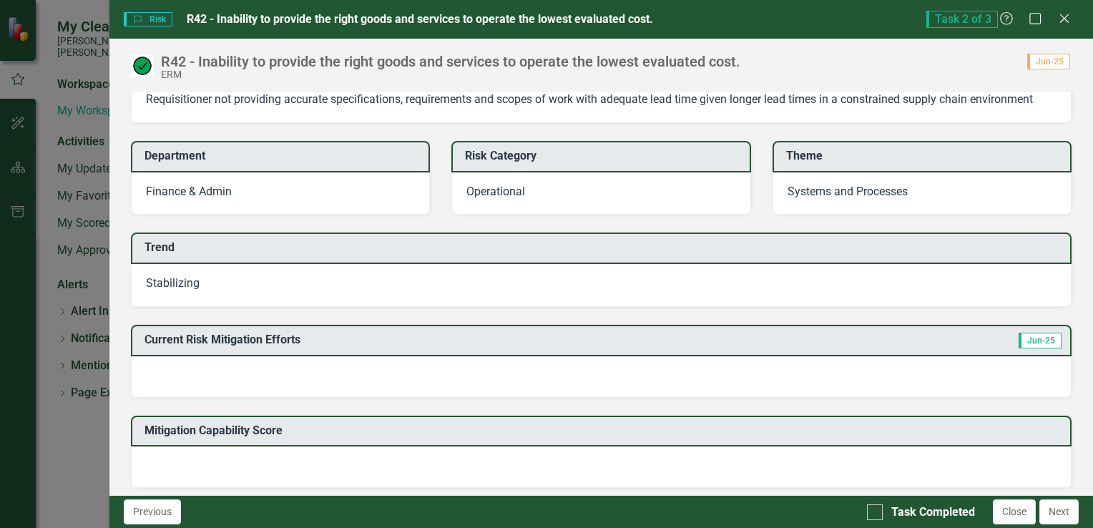
drag, startPoint x: 1065, startPoint y: 22, endPoint x: 1051, endPoint y: 24, distance: 14.5
click at [1058, 23] on icon "Close" at bounding box center [1065, 18] width 14 height 11
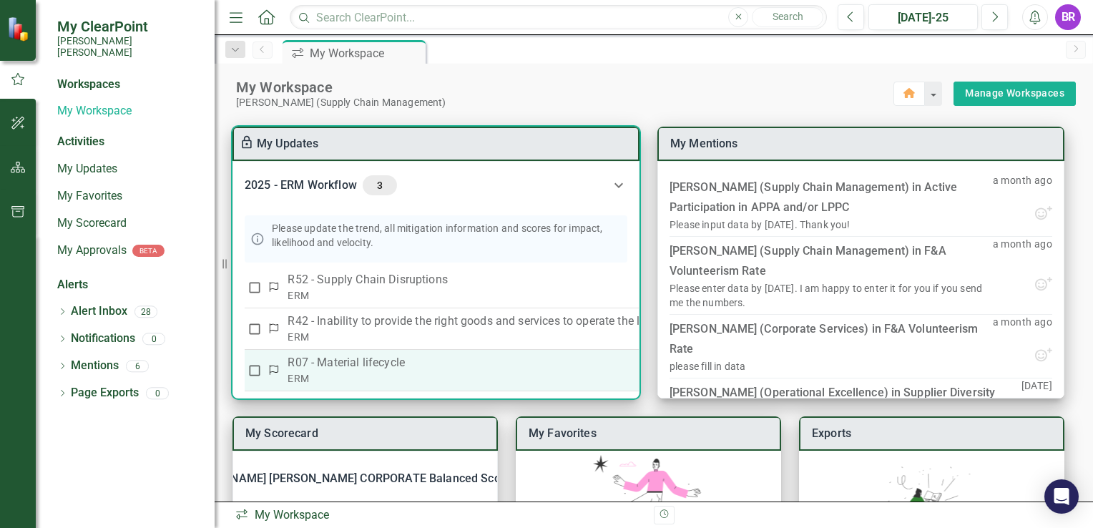
scroll to position [0, 0]
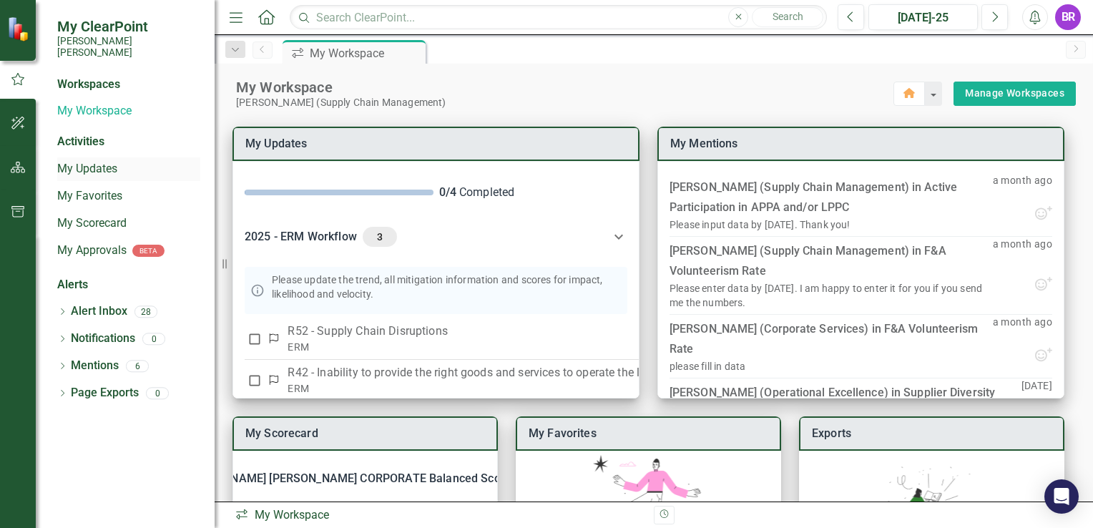
click at [86, 161] on link "My Updates" at bounding box center [128, 169] width 143 height 16
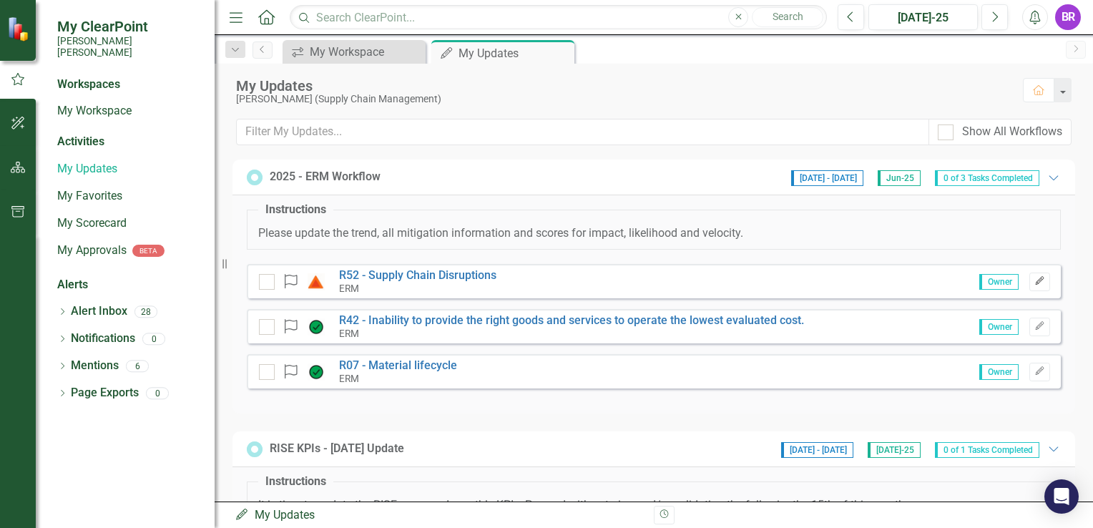
click at [1035, 277] on icon "Edit" at bounding box center [1040, 281] width 11 height 9
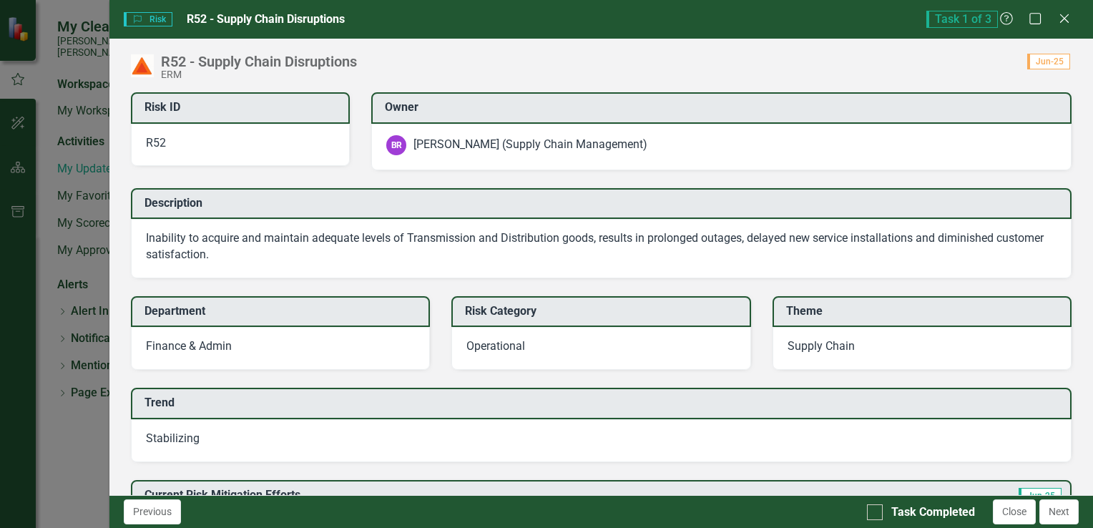
scroll to position [143, 0]
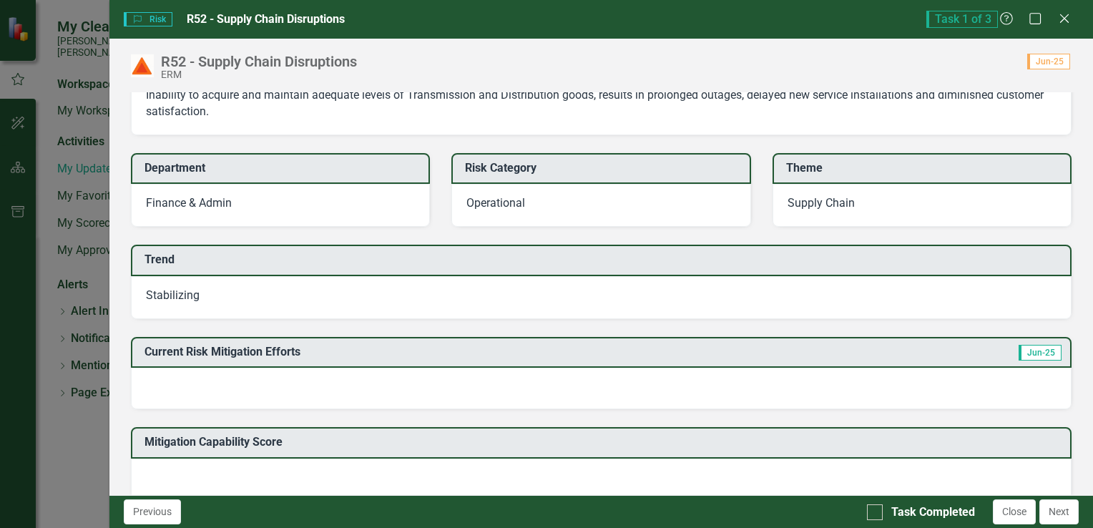
click at [326, 385] on div at bounding box center [601, 389] width 941 height 42
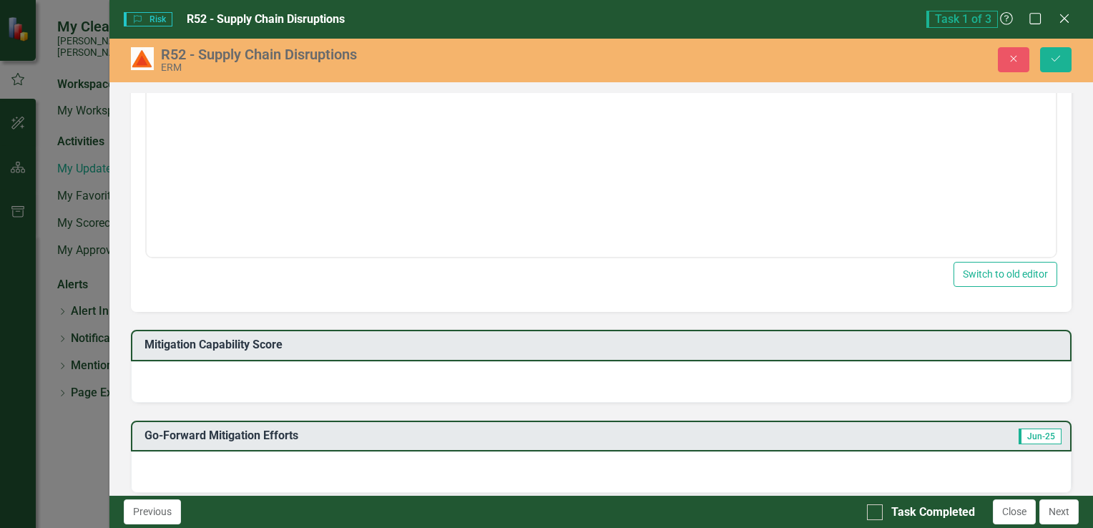
scroll to position [572, 0]
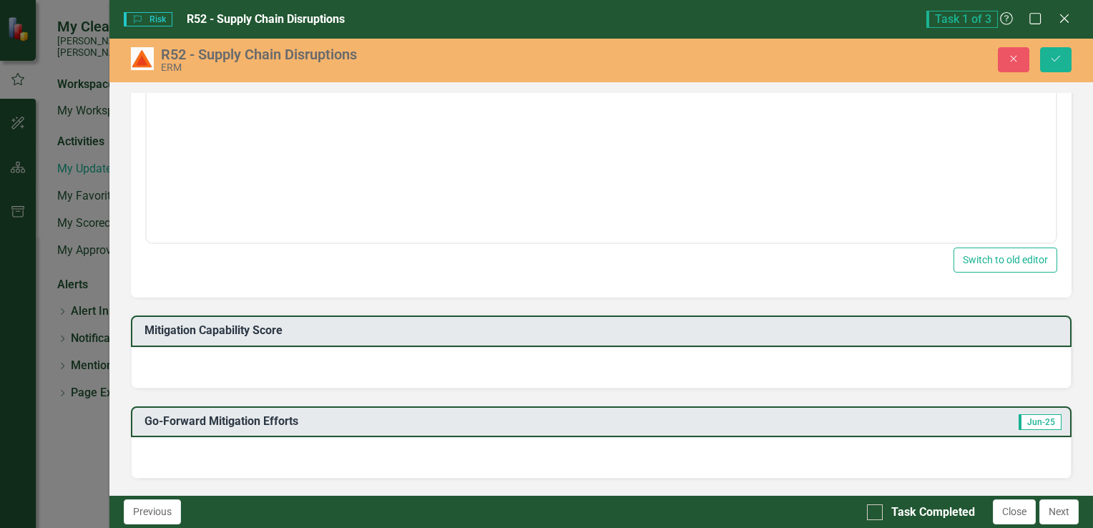
click at [406, 376] on div at bounding box center [601, 368] width 941 height 42
click at [237, 376] on div at bounding box center [601, 368] width 941 height 42
click at [237, 374] on div at bounding box center [601, 368] width 941 height 42
click at [233, 338] on td "Mitigation Capability Score" at bounding box center [604, 333] width 919 height 24
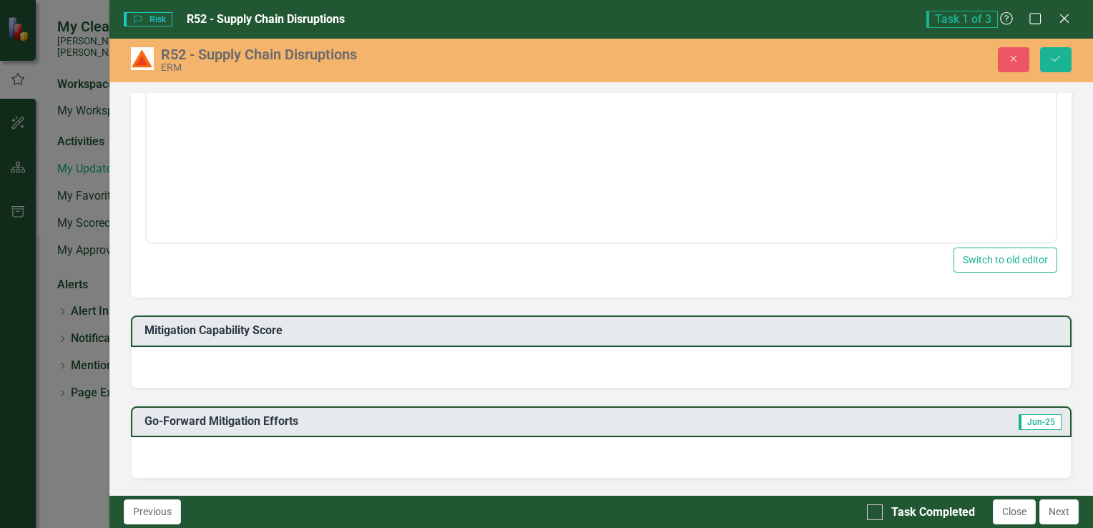
click at [233, 338] on td "Mitigation Capability Score" at bounding box center [604, 333] width 919 height 24
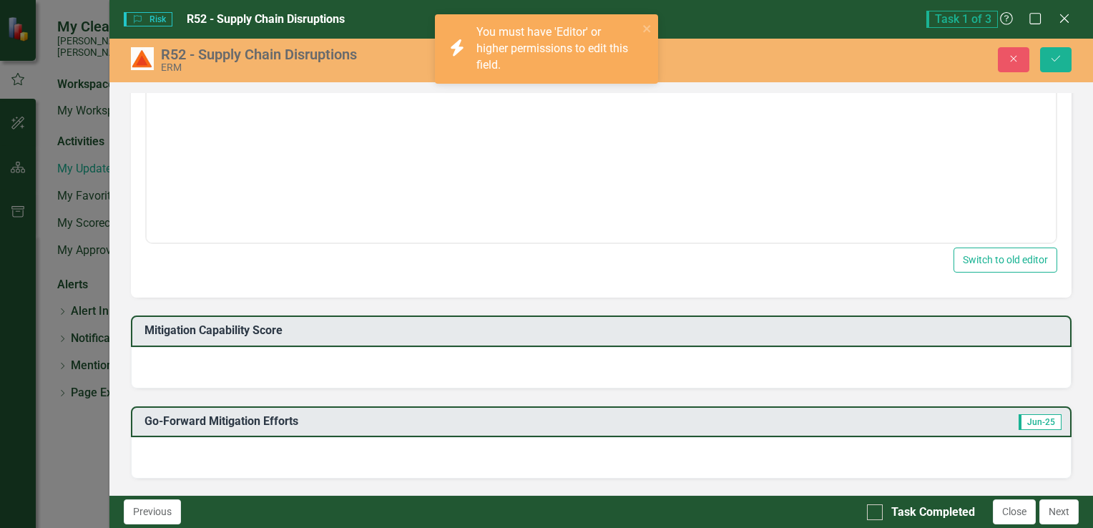
click at [330, 468] on div at bounding box center [601, 458] width 941 height 42
click at [329, 467] on div at bounding box center [601, 458] width 941 height 42
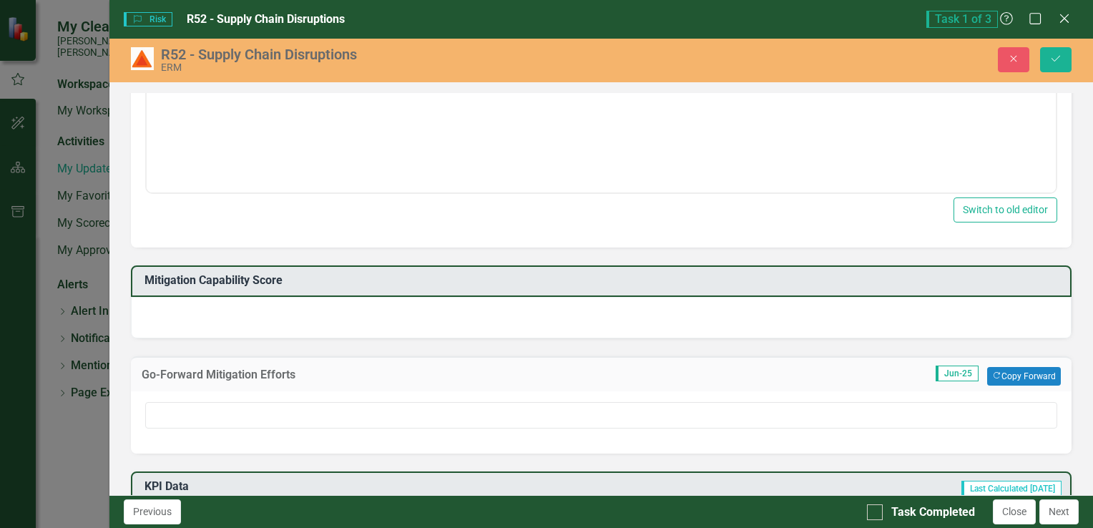
scroll to position [589, 0]
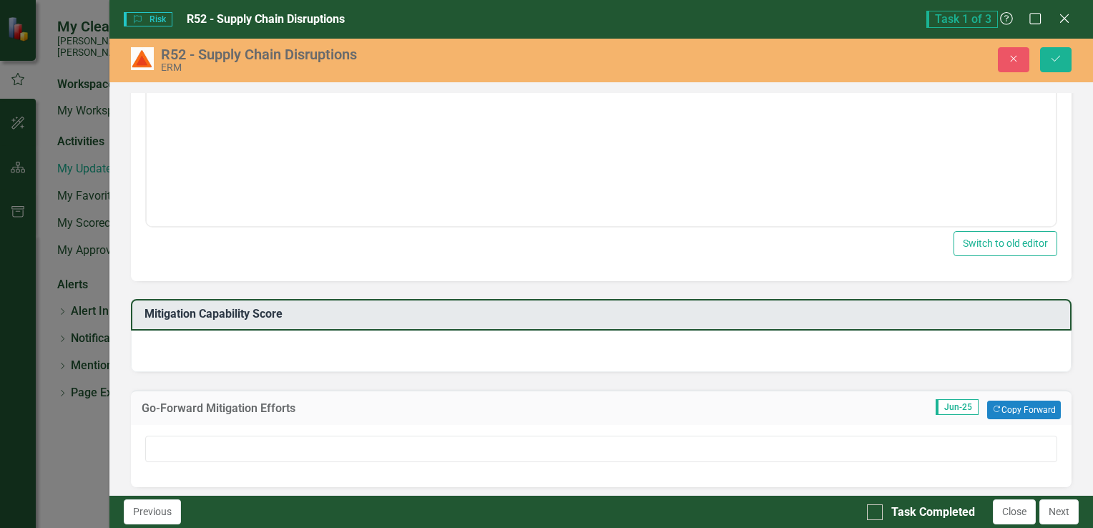
click at [406, 359] on div at bounding box center [601, 352] width 941 height 42
click at [406, 358] on div at bounding box center [601, 352] width 941 height 42
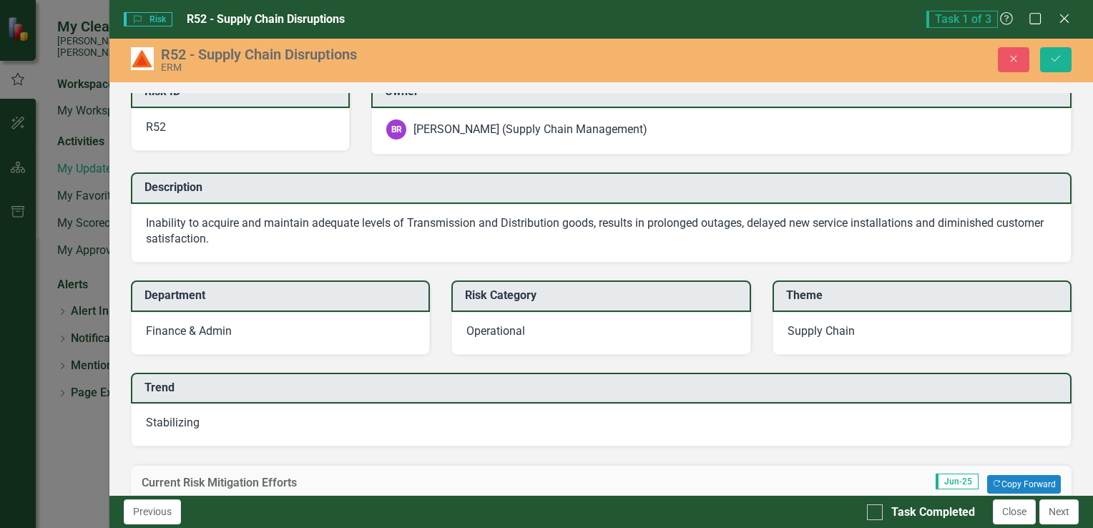
scroll to position [0, 0]
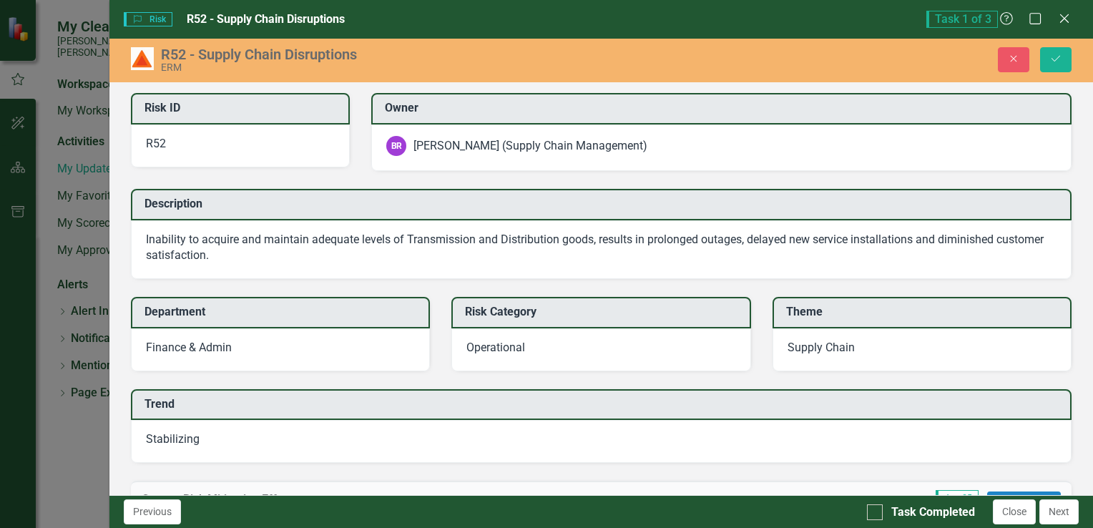
click at [1068, 17] on icon "Close" at bounding box center [1065, 18] width 14 height 11
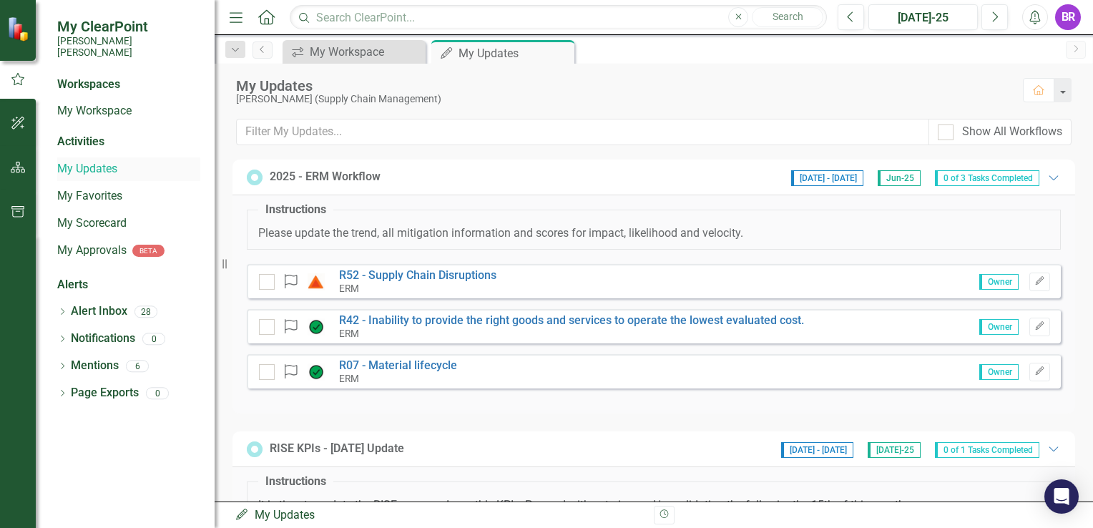
click at [94, 161] on link "My Updates" at bounding box center [128, 169] width 143 height 16
click at [372, 325] on link "R42 - Inability to provide the right goods and services to operate the lowest e…" at bounding box center [571, 320] width 465 height 14
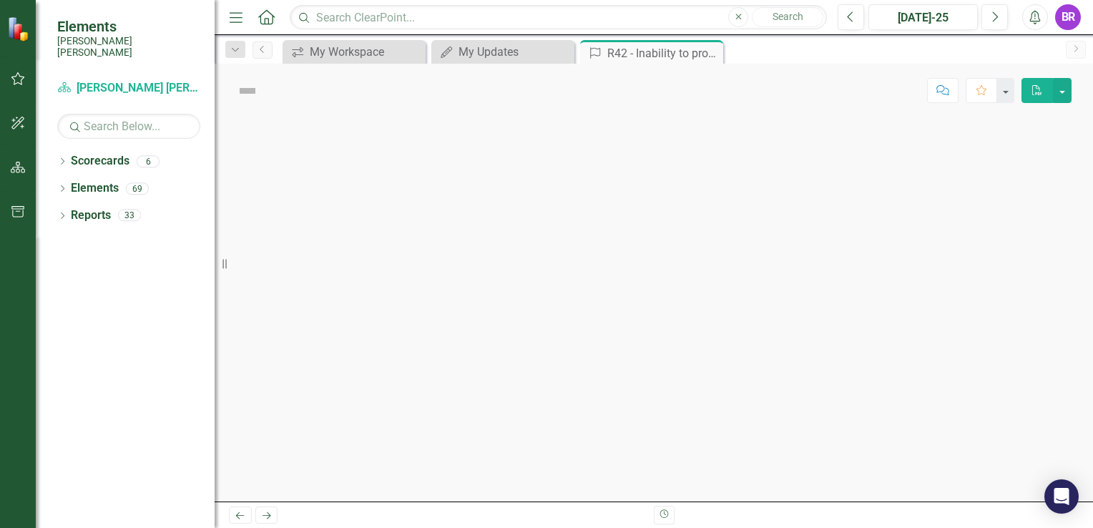
click at [372, 325] on div at bounding box center [654, 309] width 879 height 384
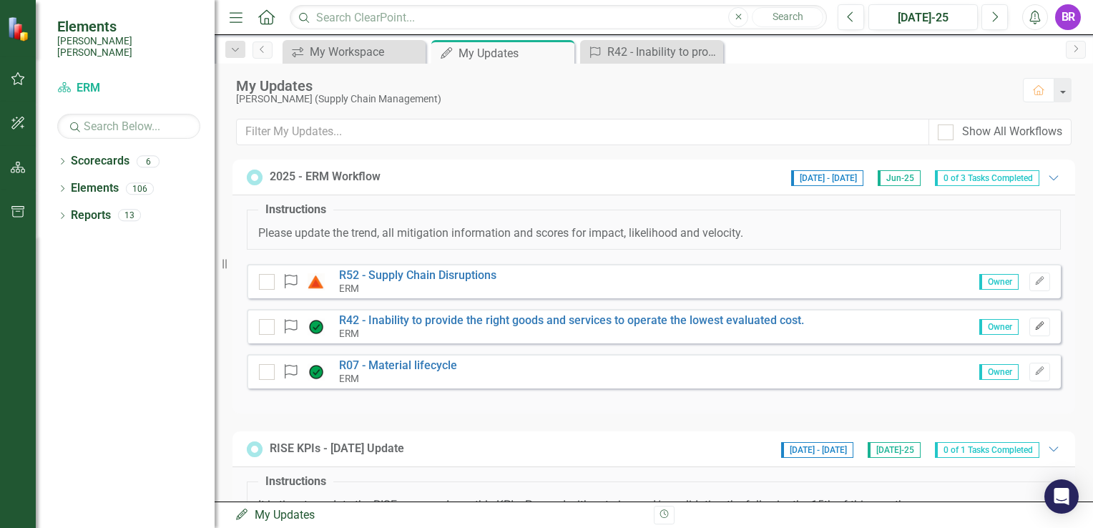
click at [1035, 326] on button "Edit" at bounding box center [1040, 327] width 21 height 19
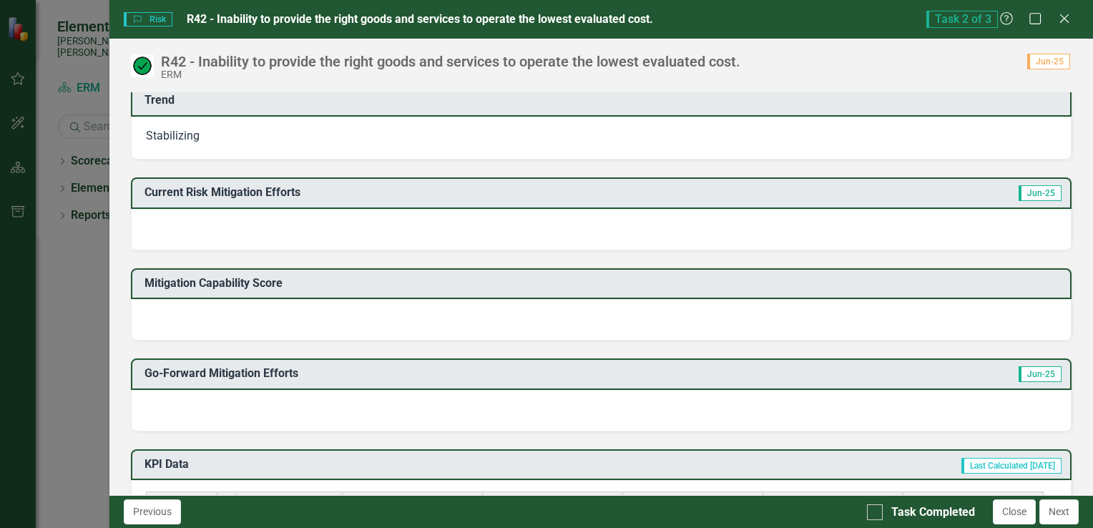
scroll to position [429, 0]
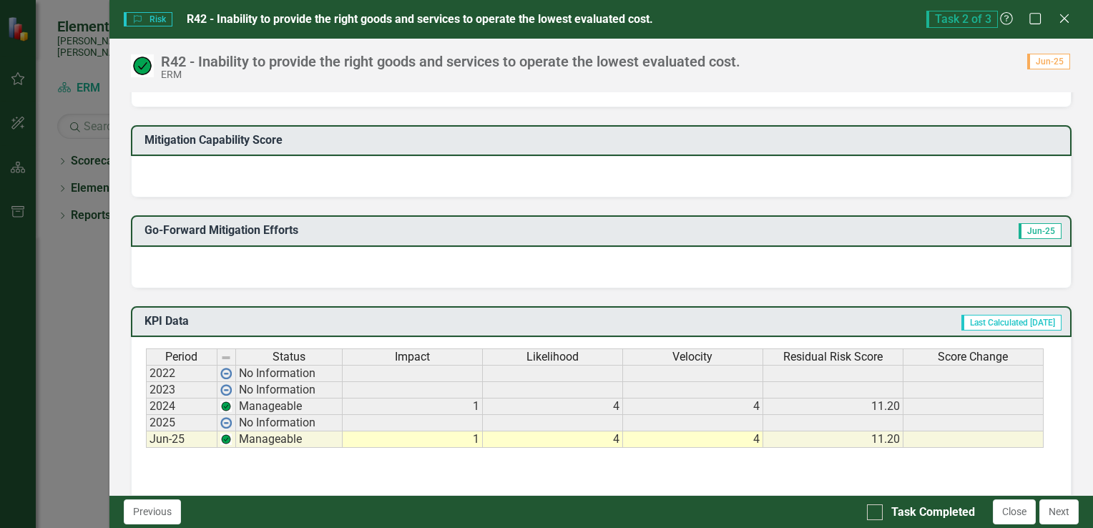
click at [288, 198] on div "Go-Forward Mitigation Efforts Jun-25" at bounding box center [601, 243] width 962 height 91
click at [285, 181] on div at bounding box center [601, 177] width 941 height 42
click at [284, 181] on div at bounding box center [601, 177] width 941 height 42
click at [290, 268] on div at bounding box center [601, 268] width 941 height 42
click at [288, 267] on div at bounding box center [601, 268] width 941 height 42
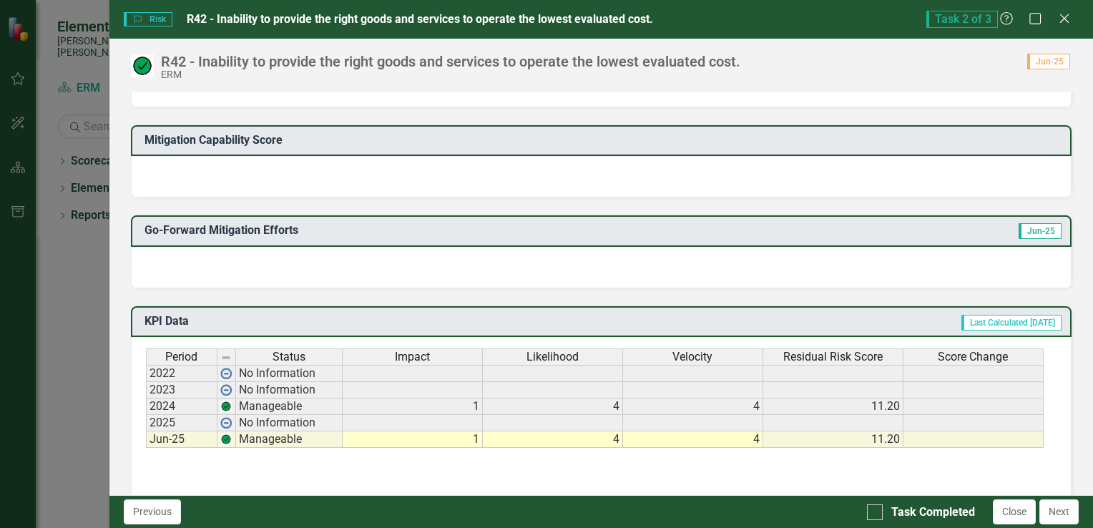
click at [288, 268] on div at bounding box center [601, 268] width 941 height 42
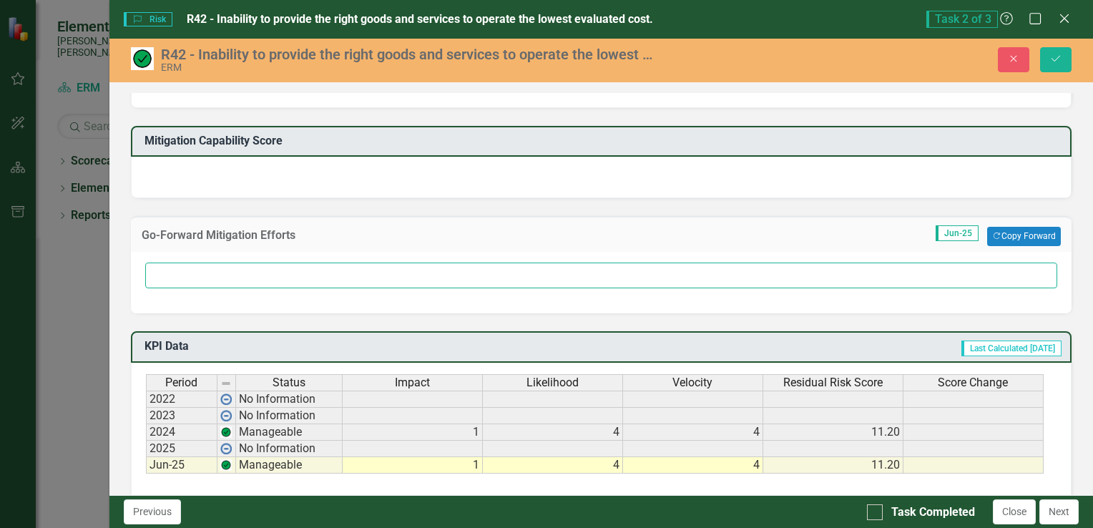
click at [296, 279] on input "text" at bounding box center [601, 276] width 912 height 26
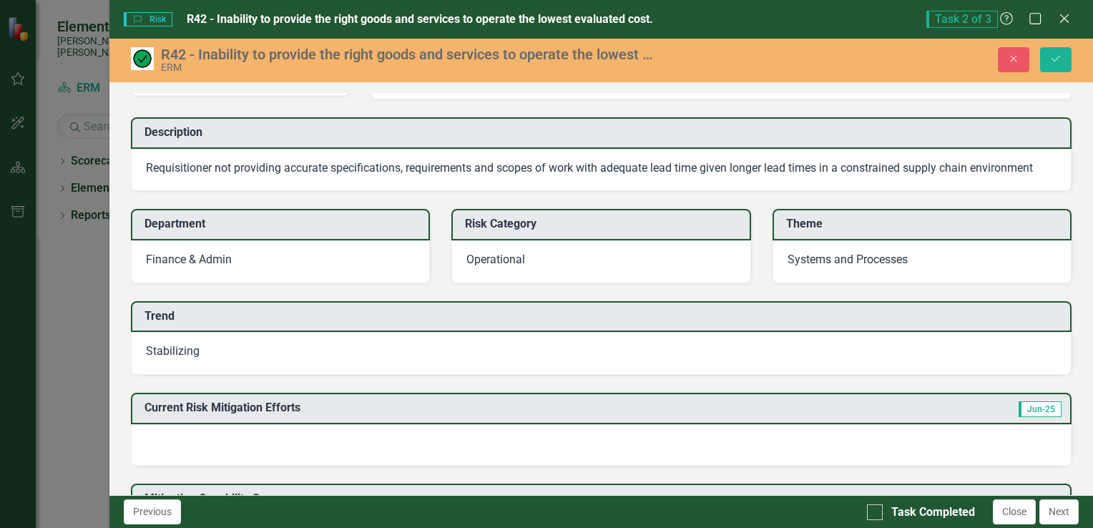
scroll to position [0, 0]
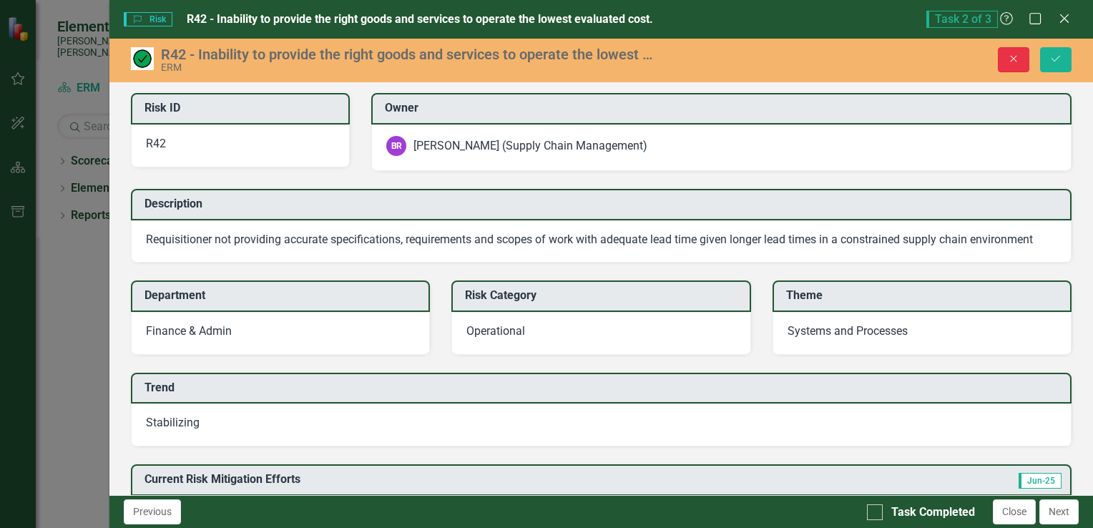
click at [1002, 54] on button "Close" at bounding box center [1013, 59] width 31 height 25
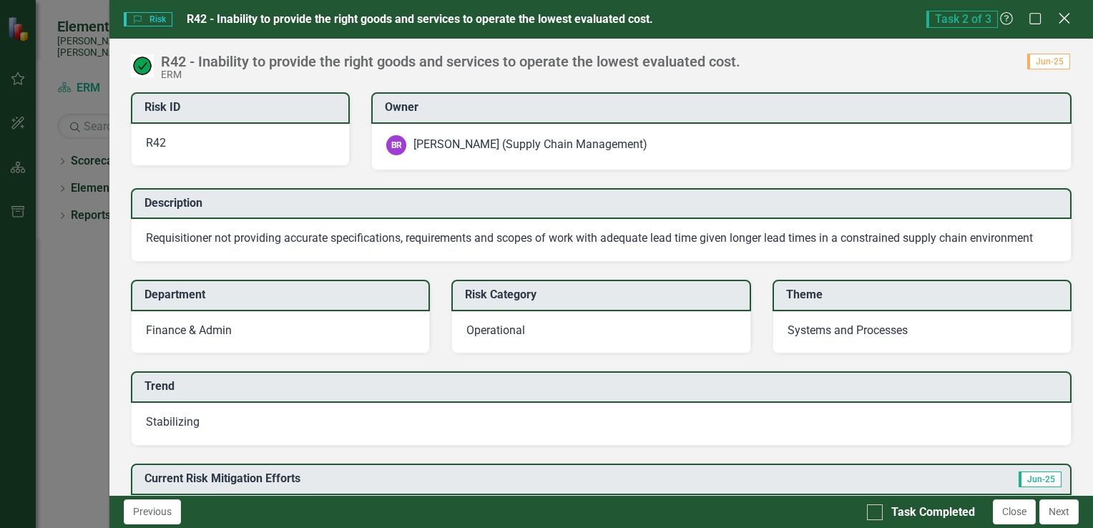
click at [1061, 24] on icon "Close" at bounding box center [1065, 18] width 18 height 14
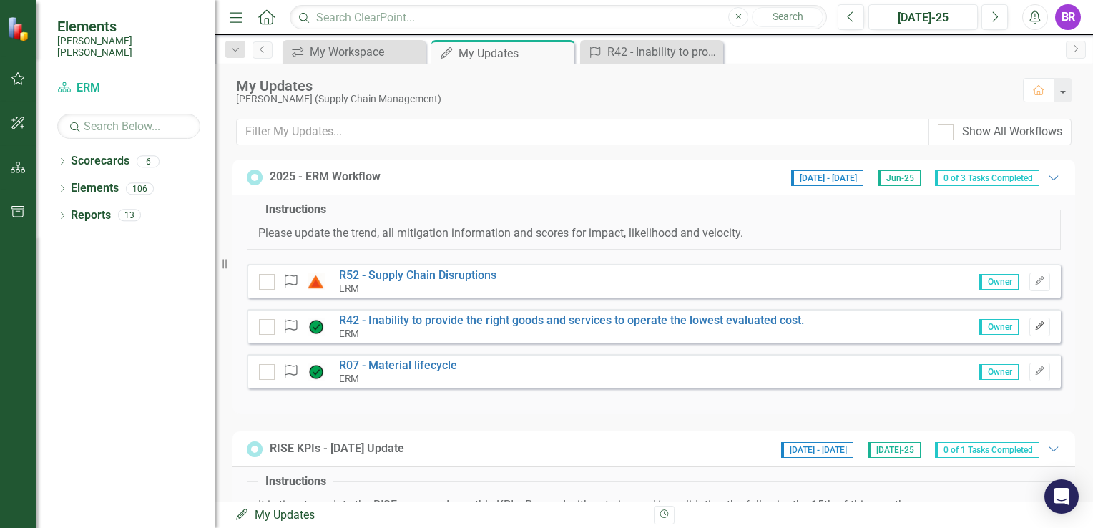
click at [1030, 331] on button "Edit" at bounding box center [1040, 327] width 21 height 19
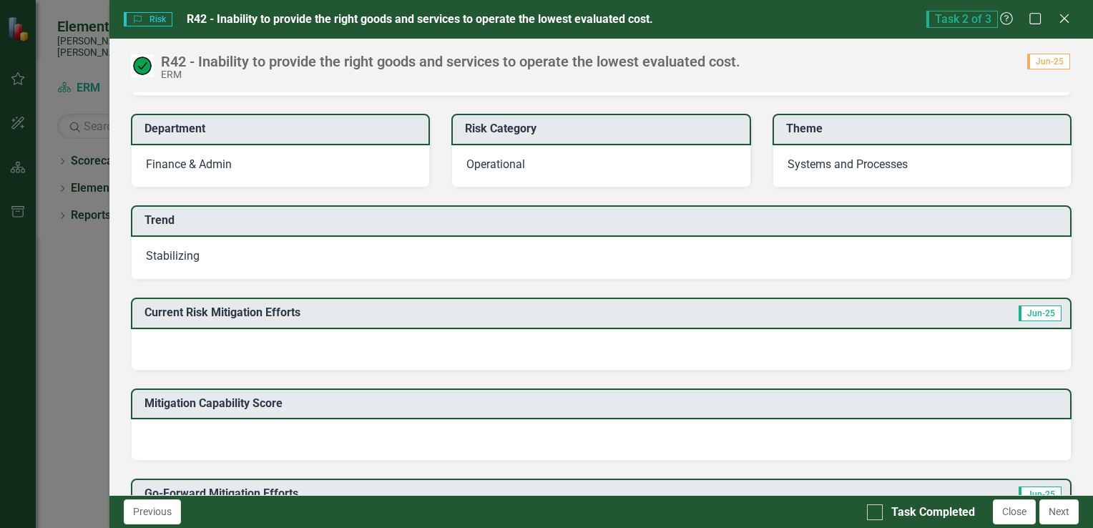
scroll to position [215, 0]
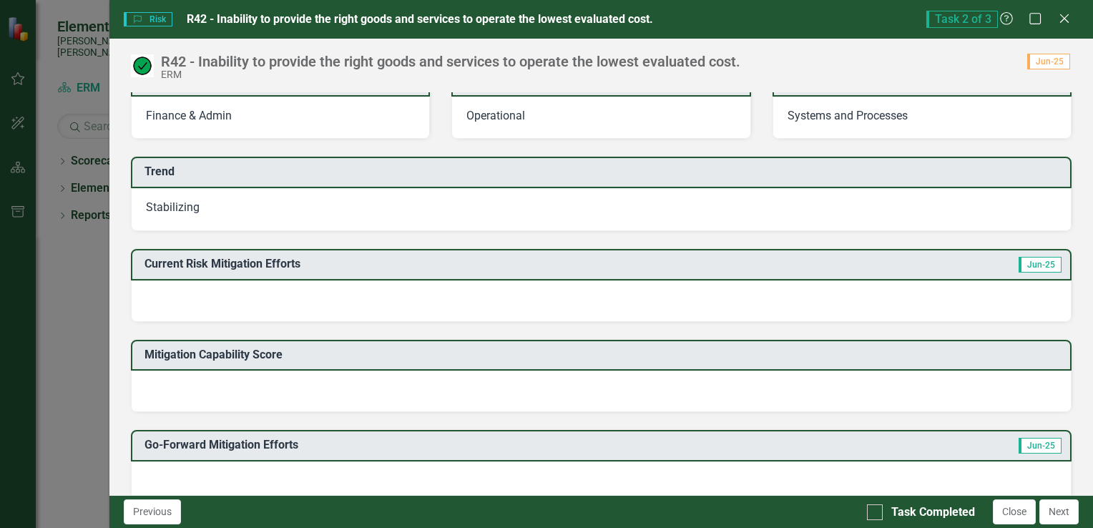
click at [318, 391] on div at bounding box center [601, 392] width 941 height 42
click at [1067, 15] on icon "Close" at bounding box center [1065, 18] width 18 height 14
